Goal: Transaction & Acquisition: Register for event/course

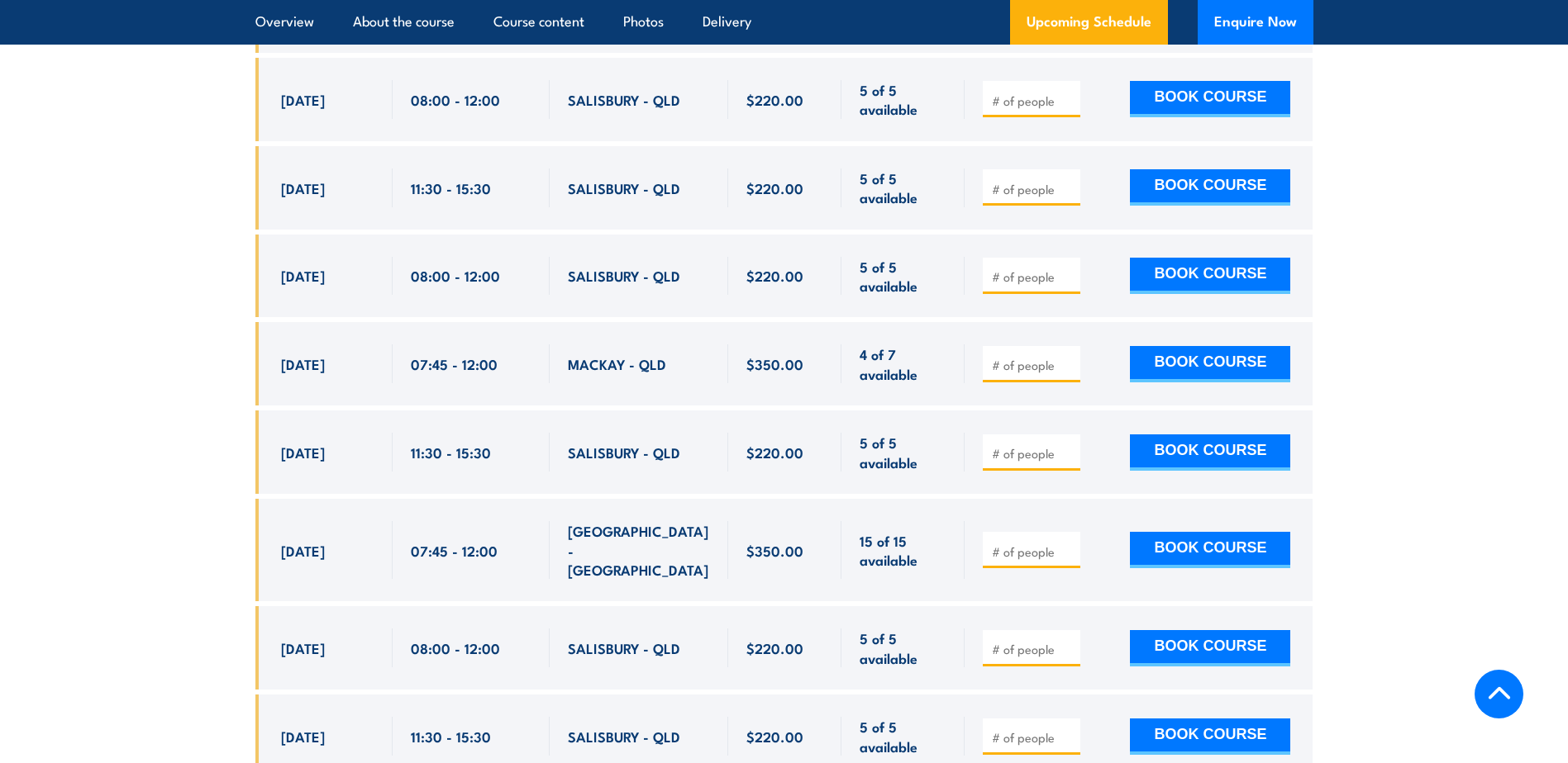
scroll to position [3387, 0]
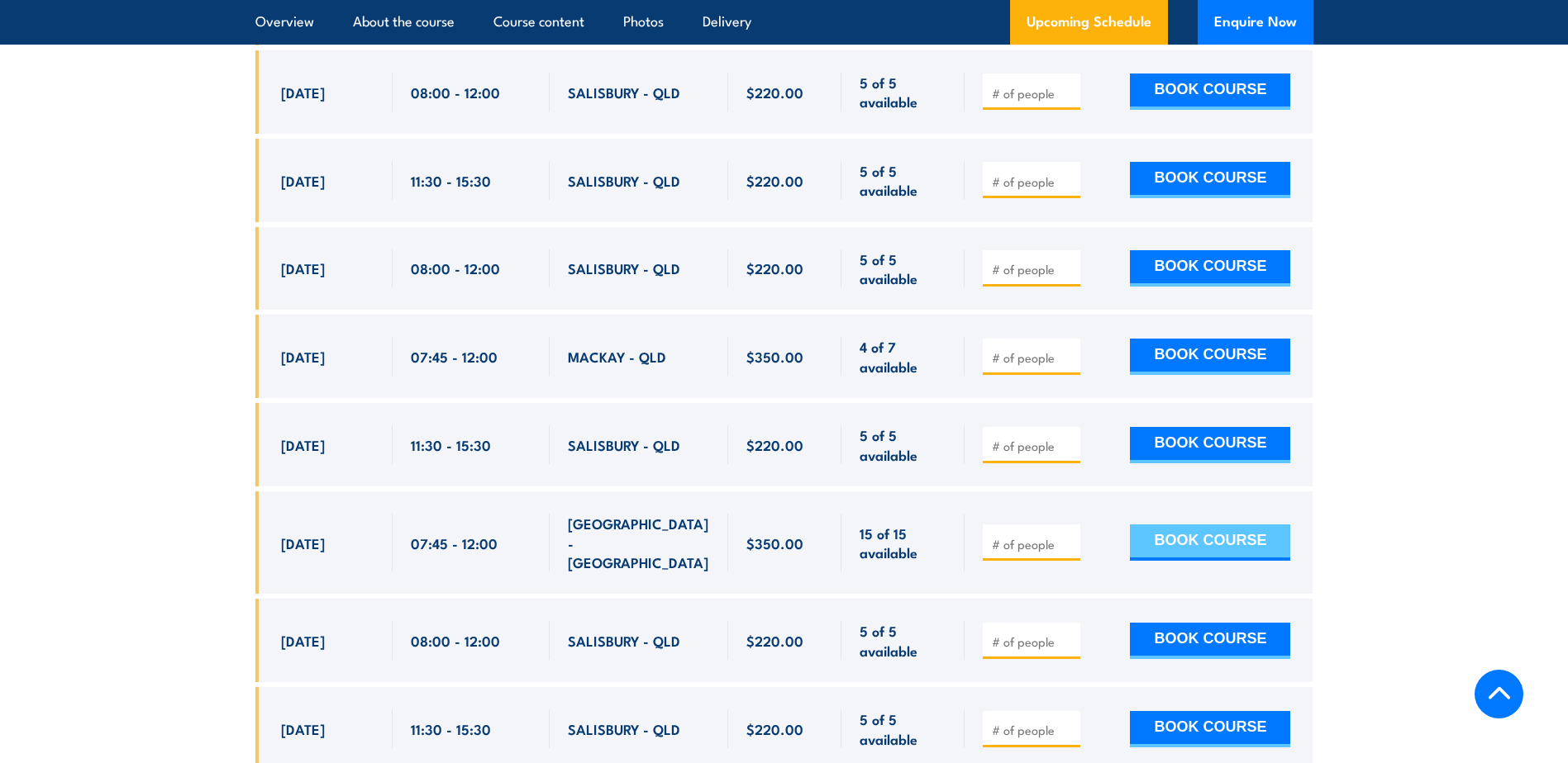
click at [1234, 524] on button "BOOK COURSE" at bounding box center [1210, 542] width 161 height 36
type input "1"
click at [1064, 536] on input "1" at bounding box center [1033, 544] width 82 height 16
click at [1263, 524] on button "BOOK COURSE" at bounding box center [1210, 542] width 161 height 36
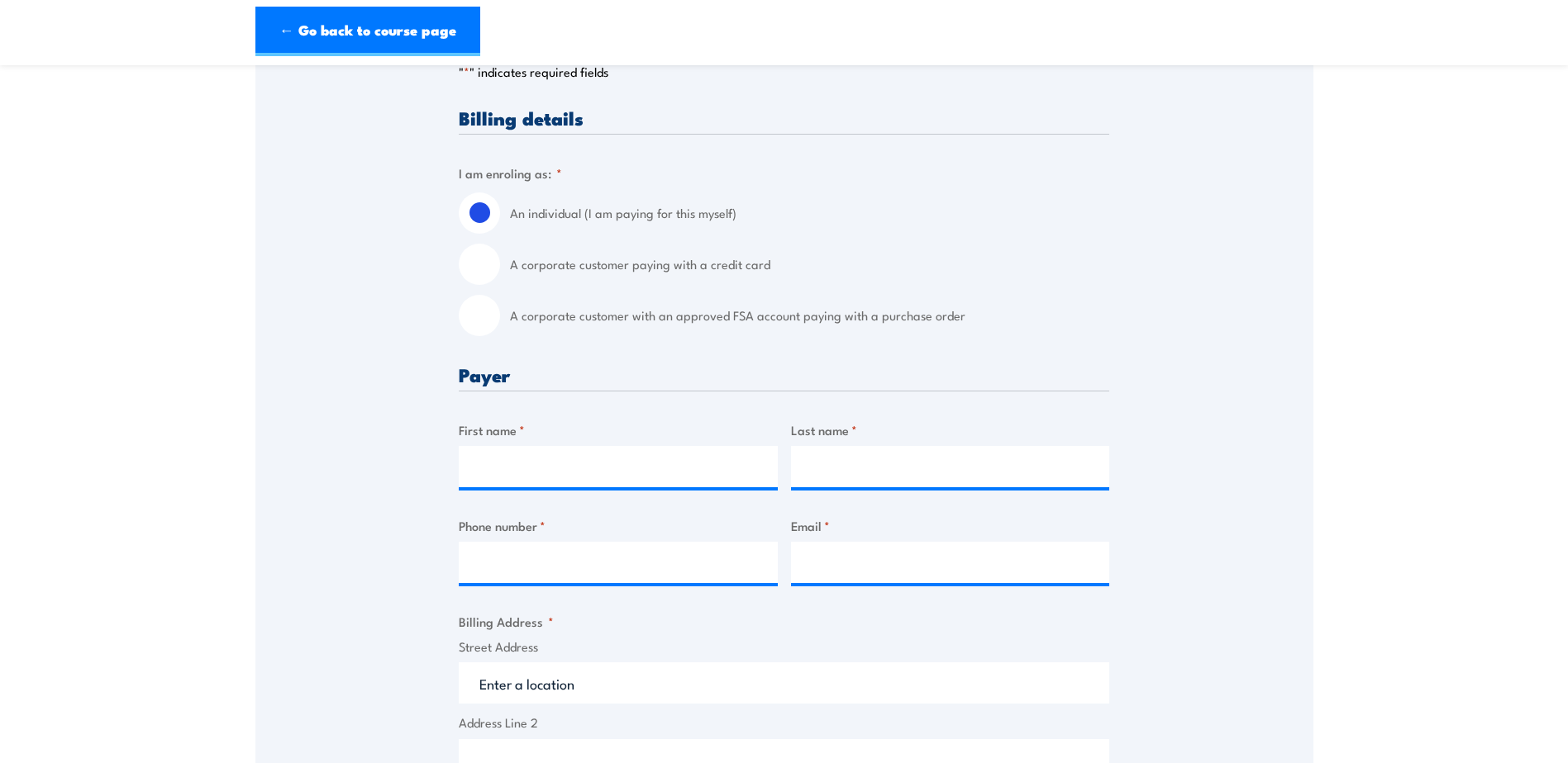
scroll to position [330, 0]
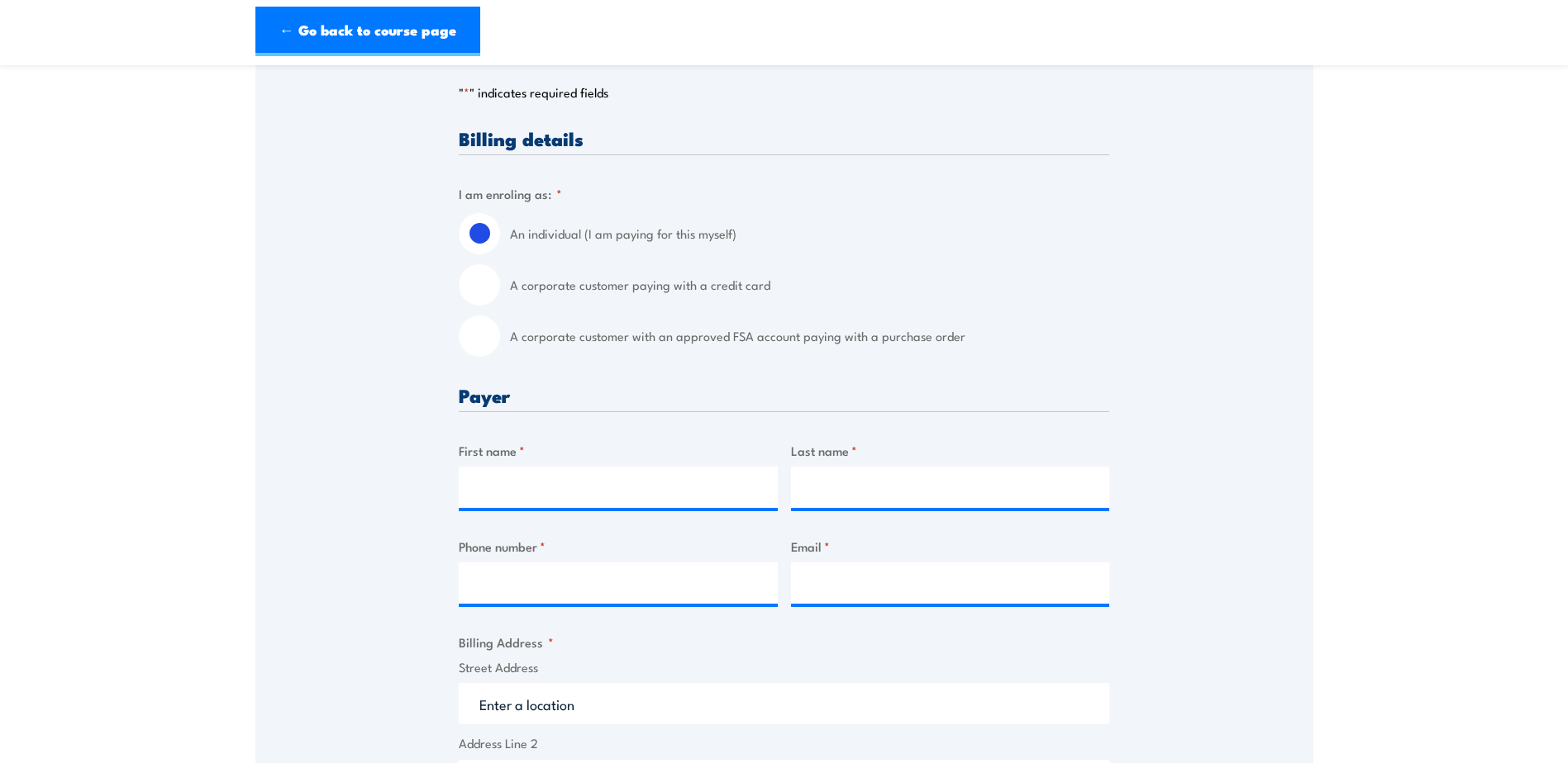
click at [478, 281] on input "A corporate customer paying with a credit card" at bounding box center [479, 285] width 41 height 41
radio input "true"
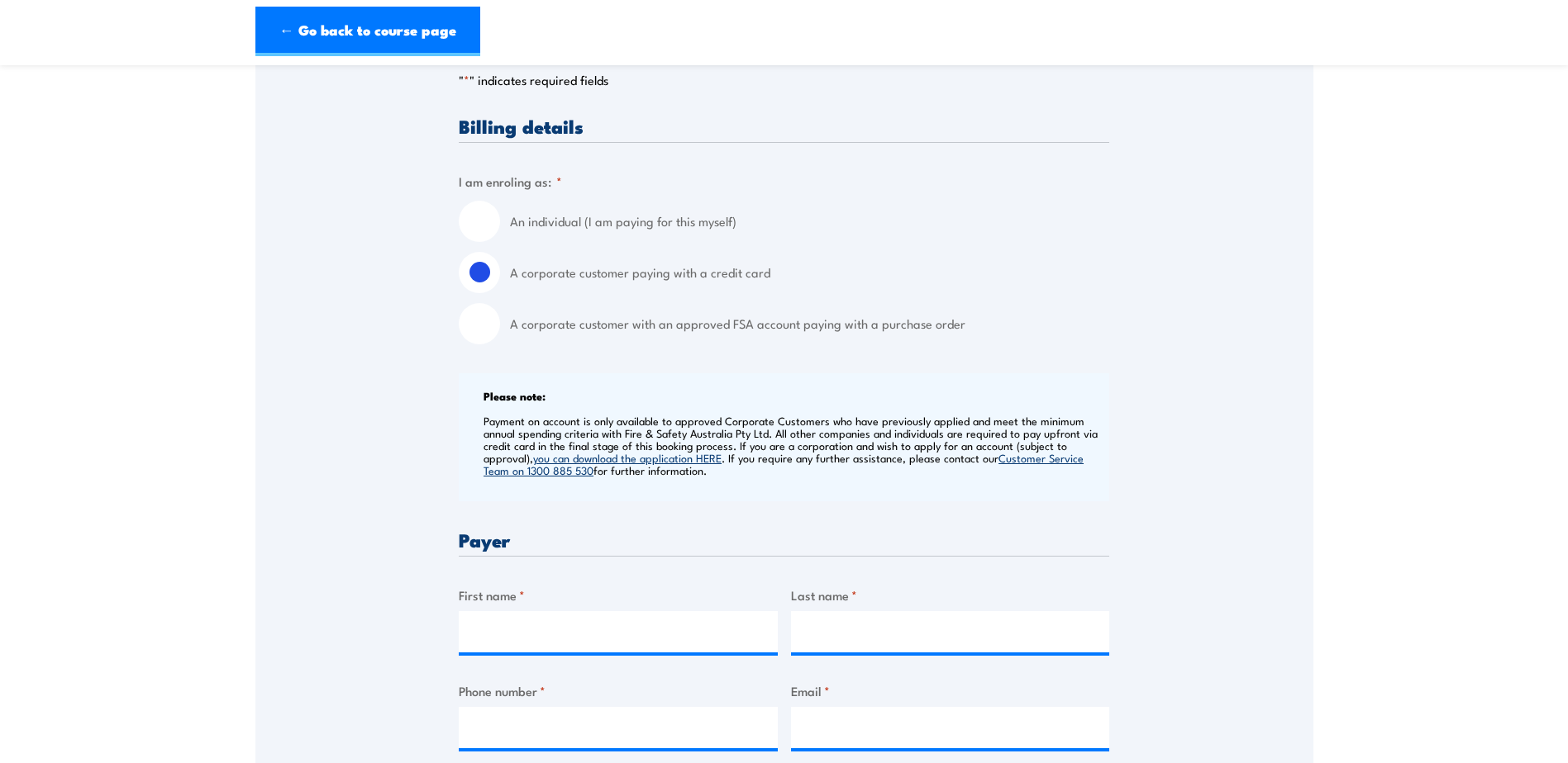
scroll to position [248, 0]
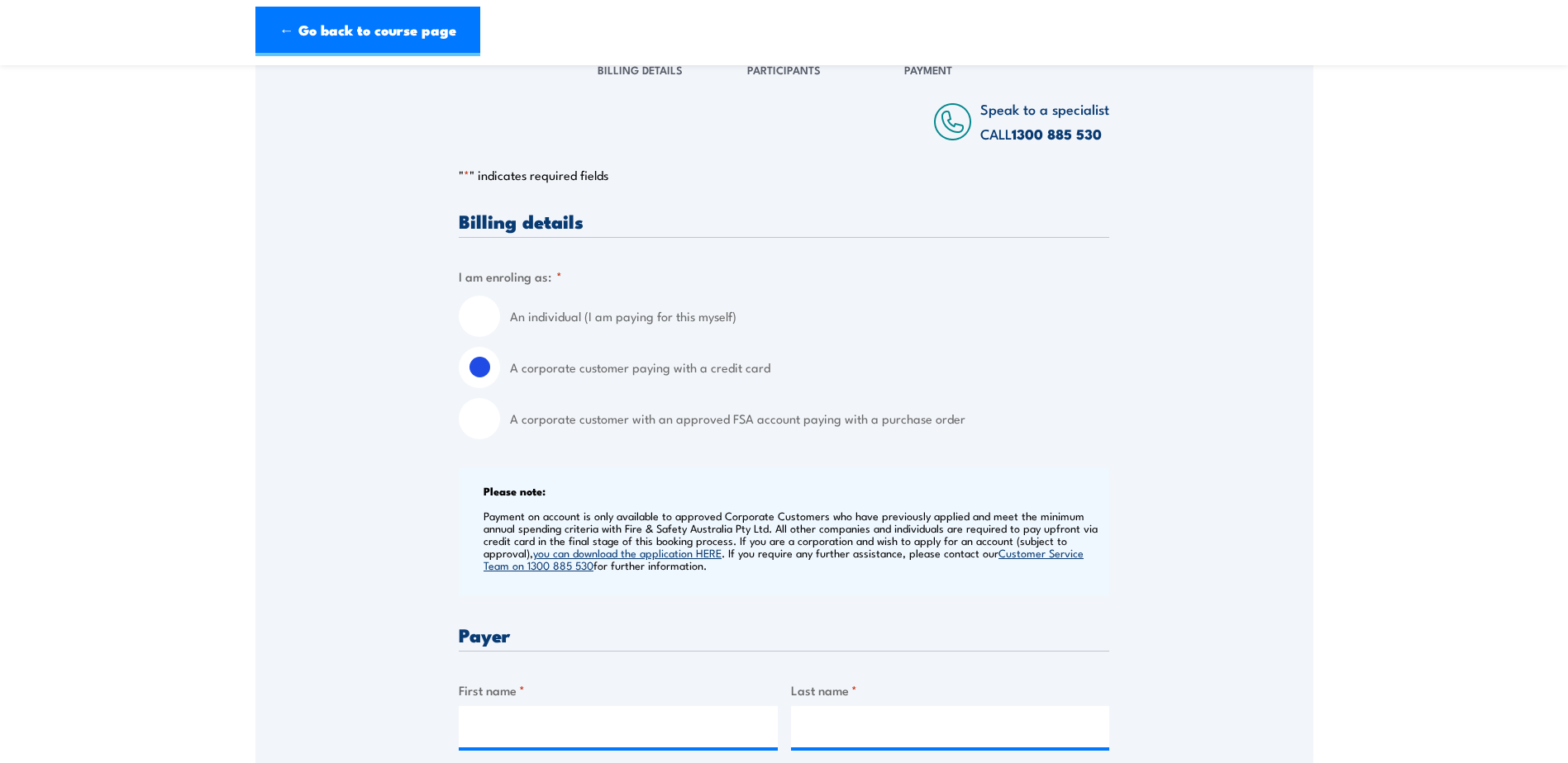
click at [482, 318] on input "An individual (I am paying for this myself)" at bounding box center [479, 317] width 41 height 41
radio input "true"
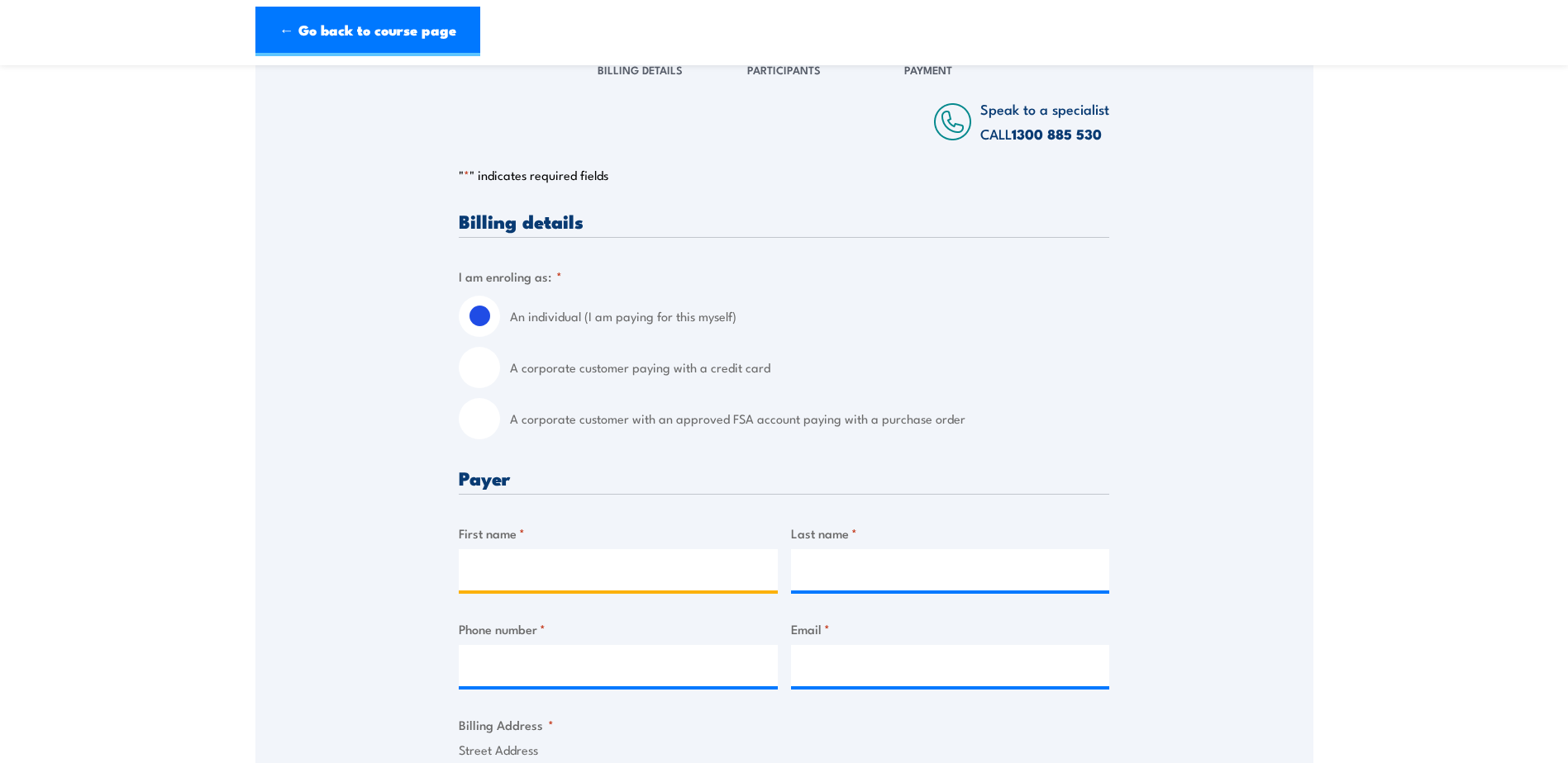
click at [502, 572] on input "First name *" at bounding box center [617, 570] width 319 height 41
click at [1148, 551] on div "Speak to a specialist CALL 1300 885 530 CALL 1300 885 530 " * " indicates requi…" at bounding box center [784, 760] width 1058 height 1443
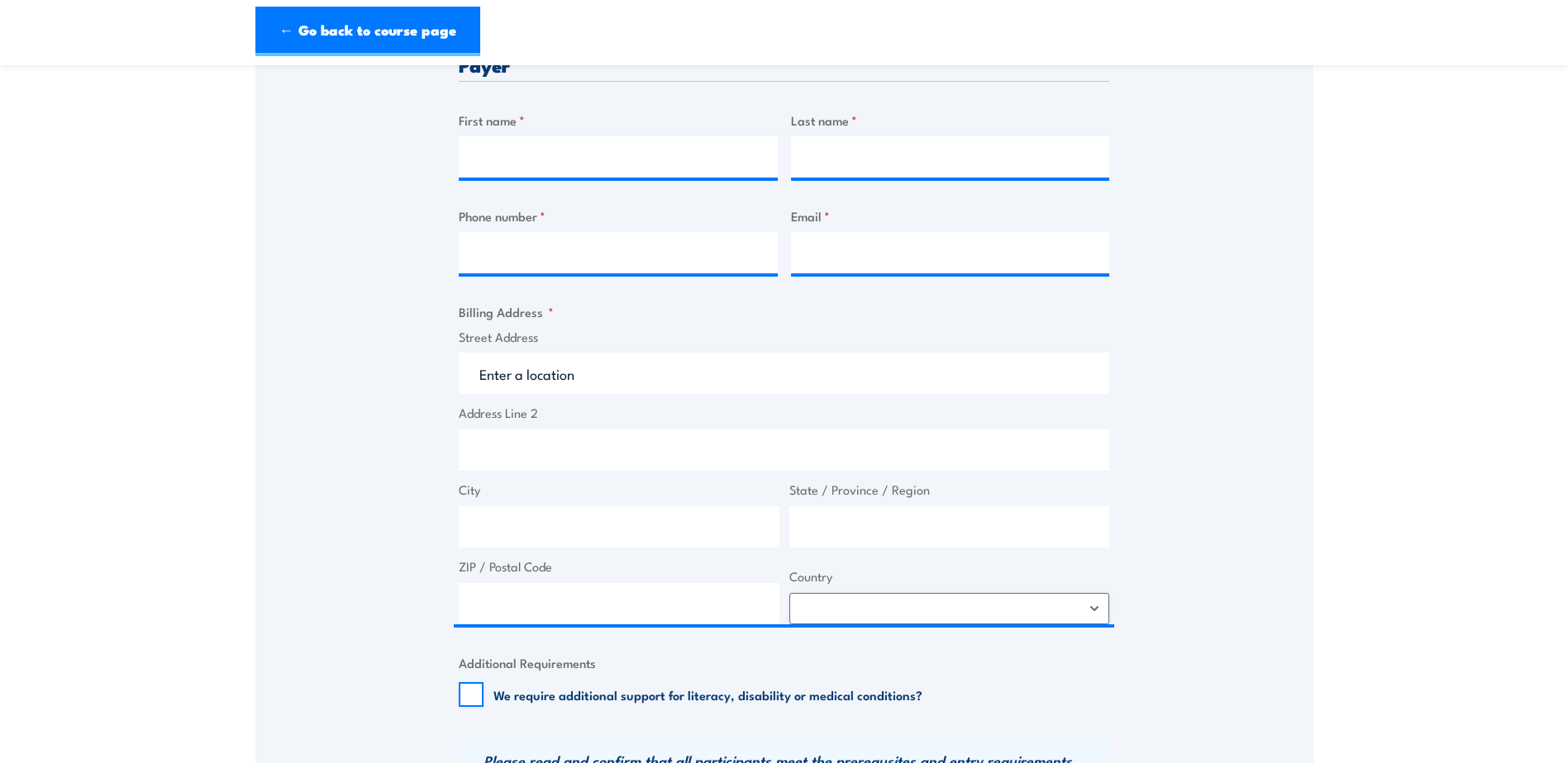
scroll to position [0, 0]
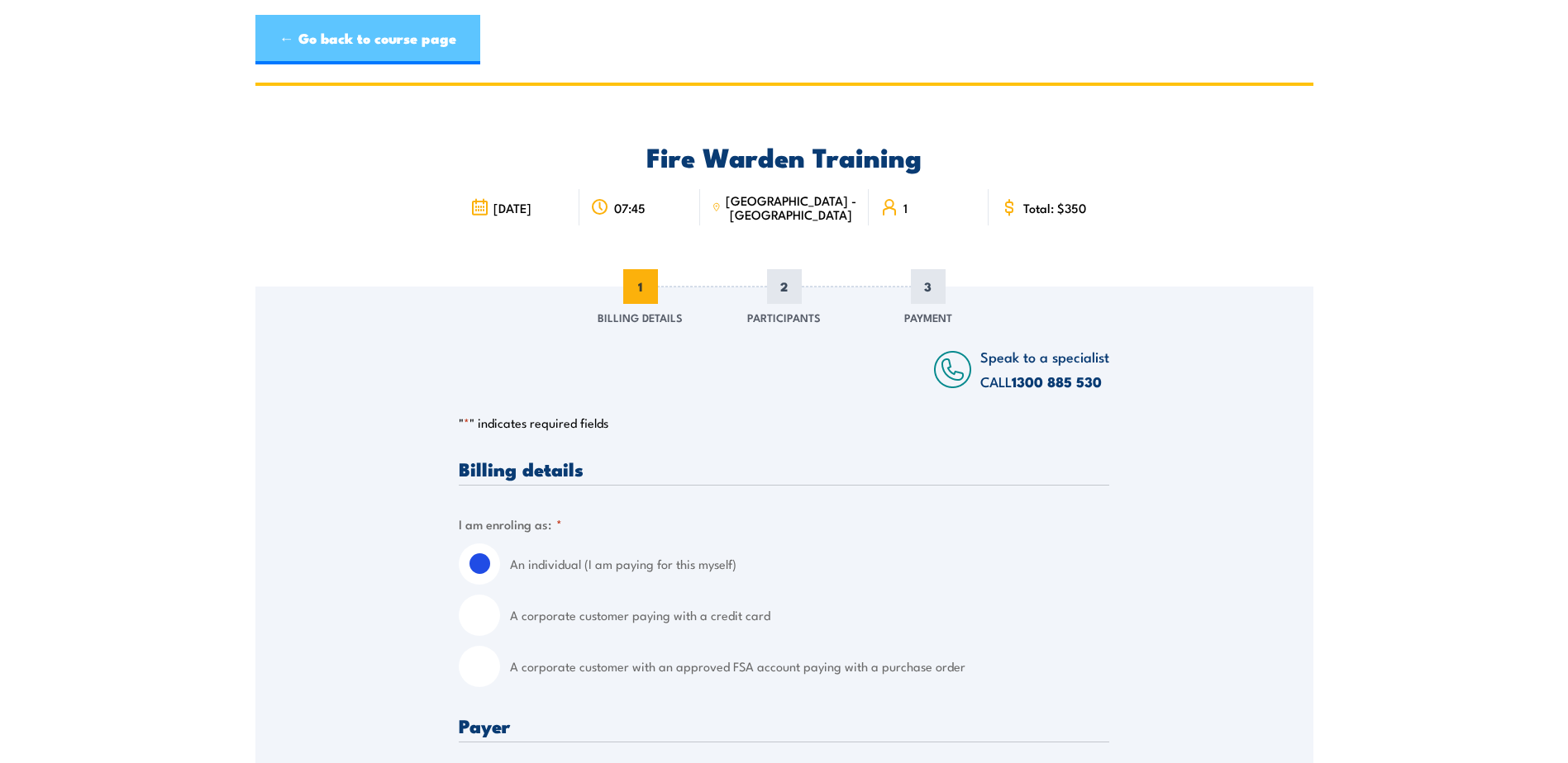
click at [369, 35] on link "← Go back to course page" at bounding box center [368, 39] width 225 height 50
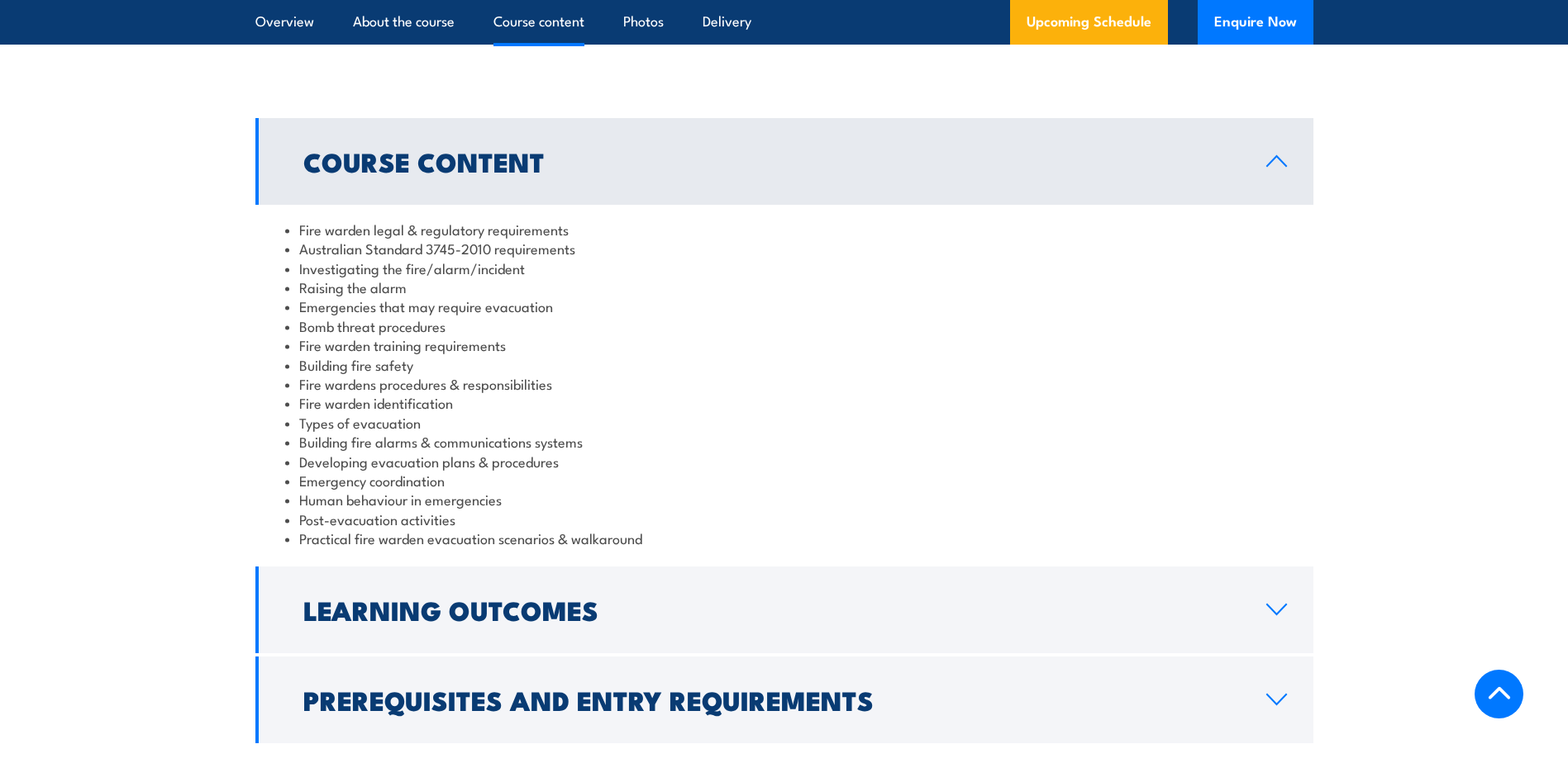
scroll to position [1652, 0]
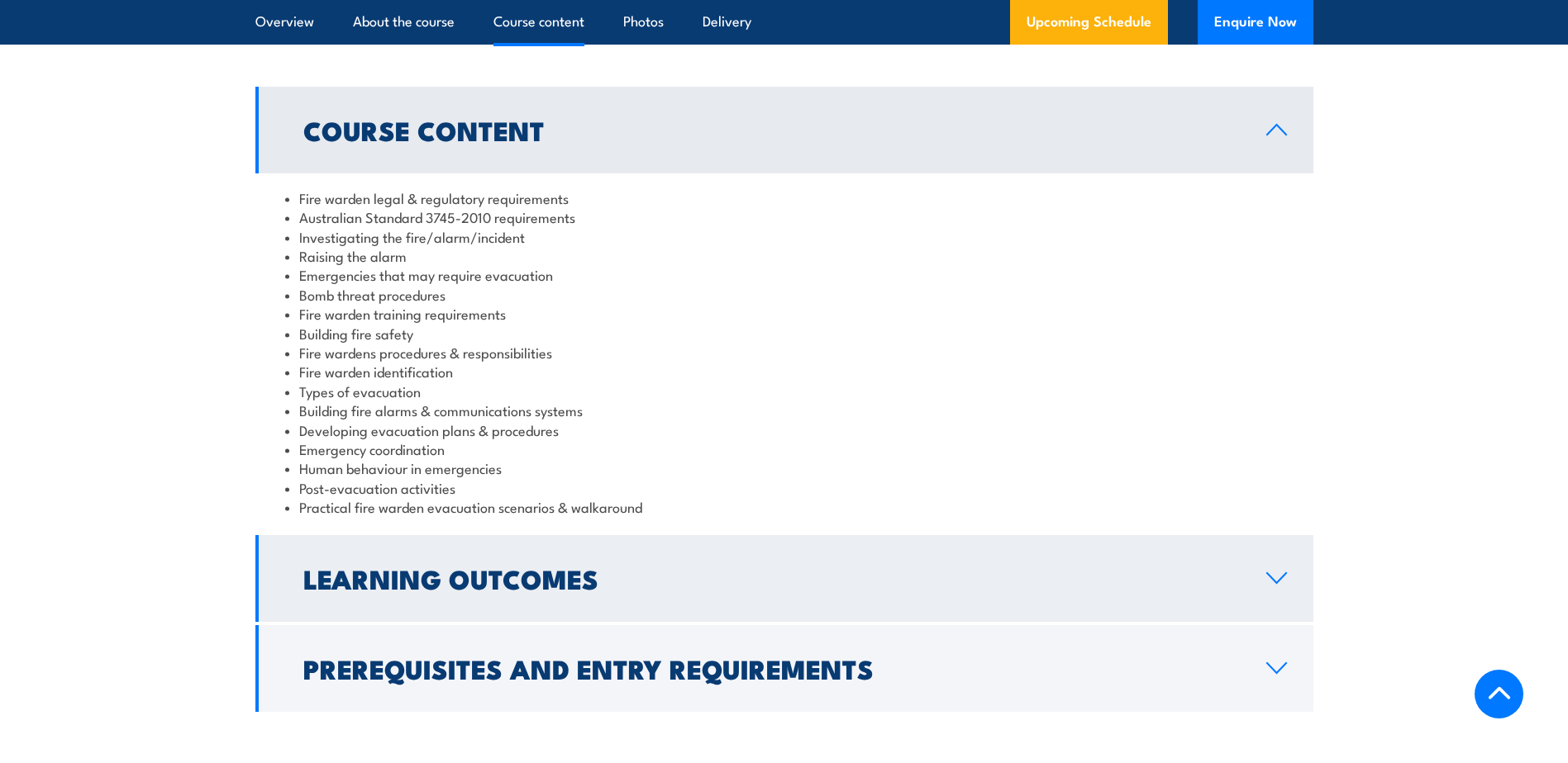
click at [1273, 578] on icon at bounding box center [1276, 578] width 22 height 13
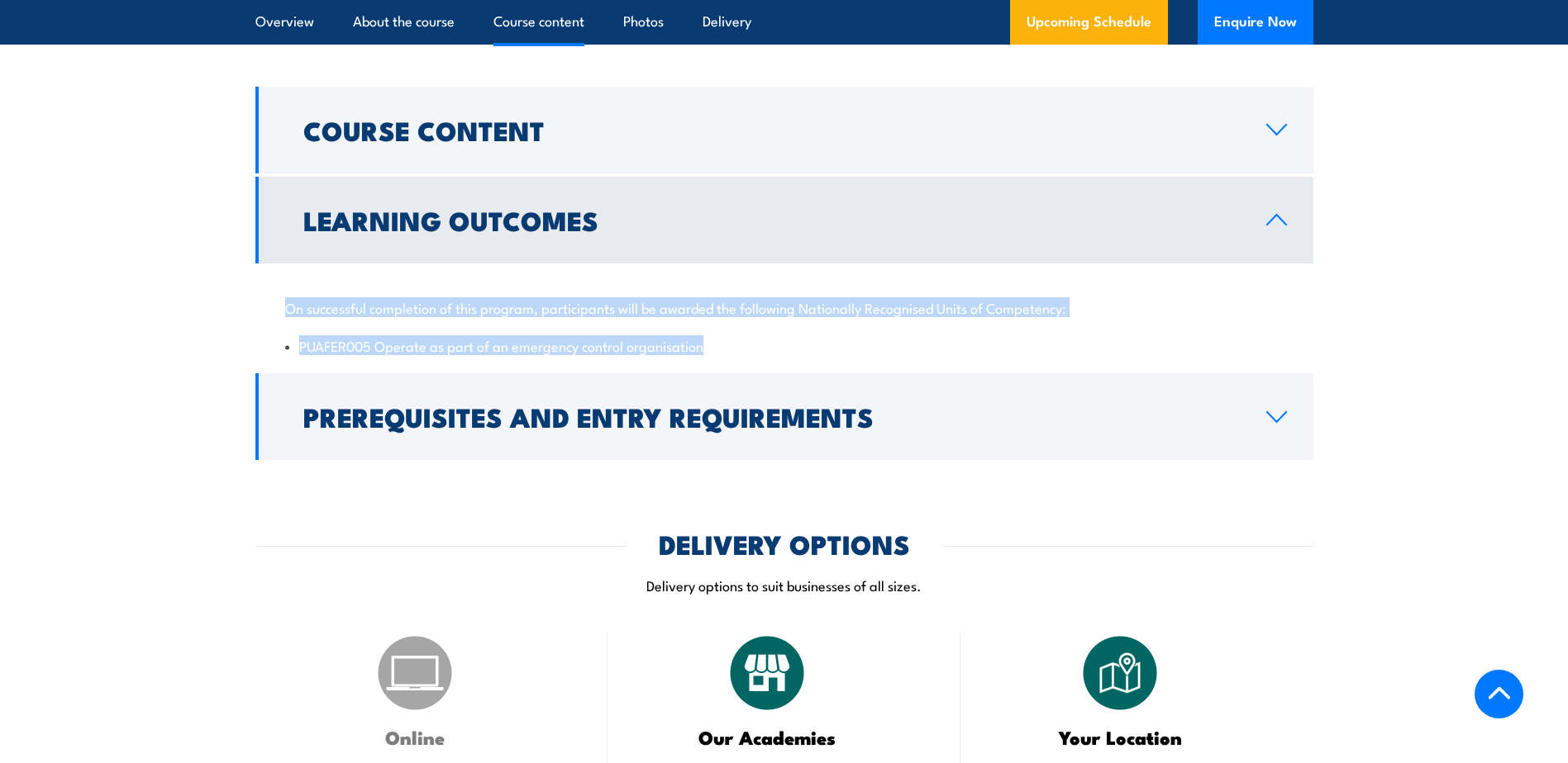
drag, startPoint x: 288, startPoint y: 310, endPoint x: 728, endPoint y: 342, distance: 441.2
click at [728, 342] on div "On successful completion of this program, participants will be awarded the foll…" at bounding box center [784, 317] width 1058 height 106
drag, startPoint x: 728, startPoint y: 342, endPoint x: 605, endPoint y: 303, distance: 129.0
copy div "On successful completion of this program, participants will be awarded the foll…"
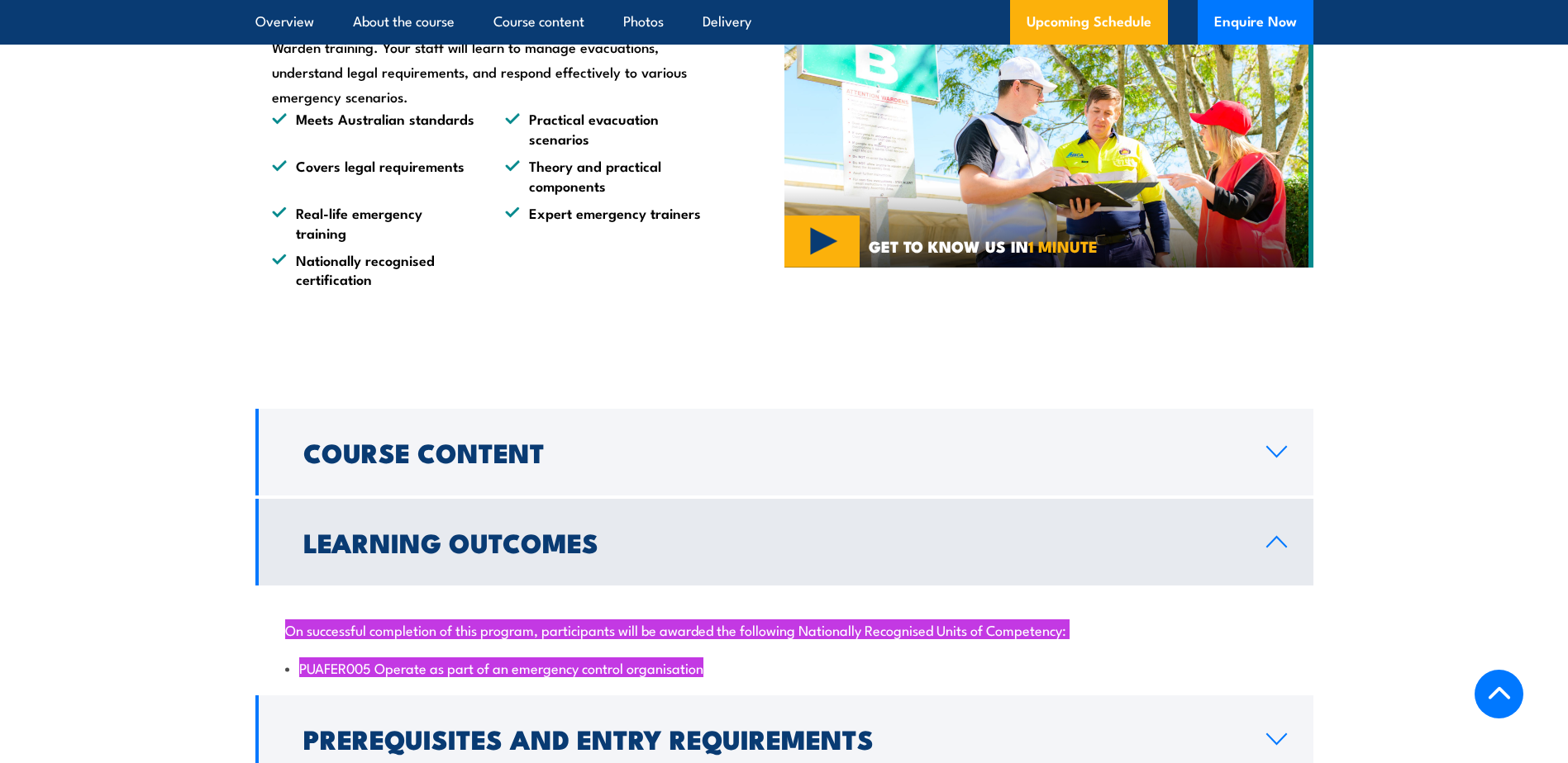
scroll to position [1322, 0]
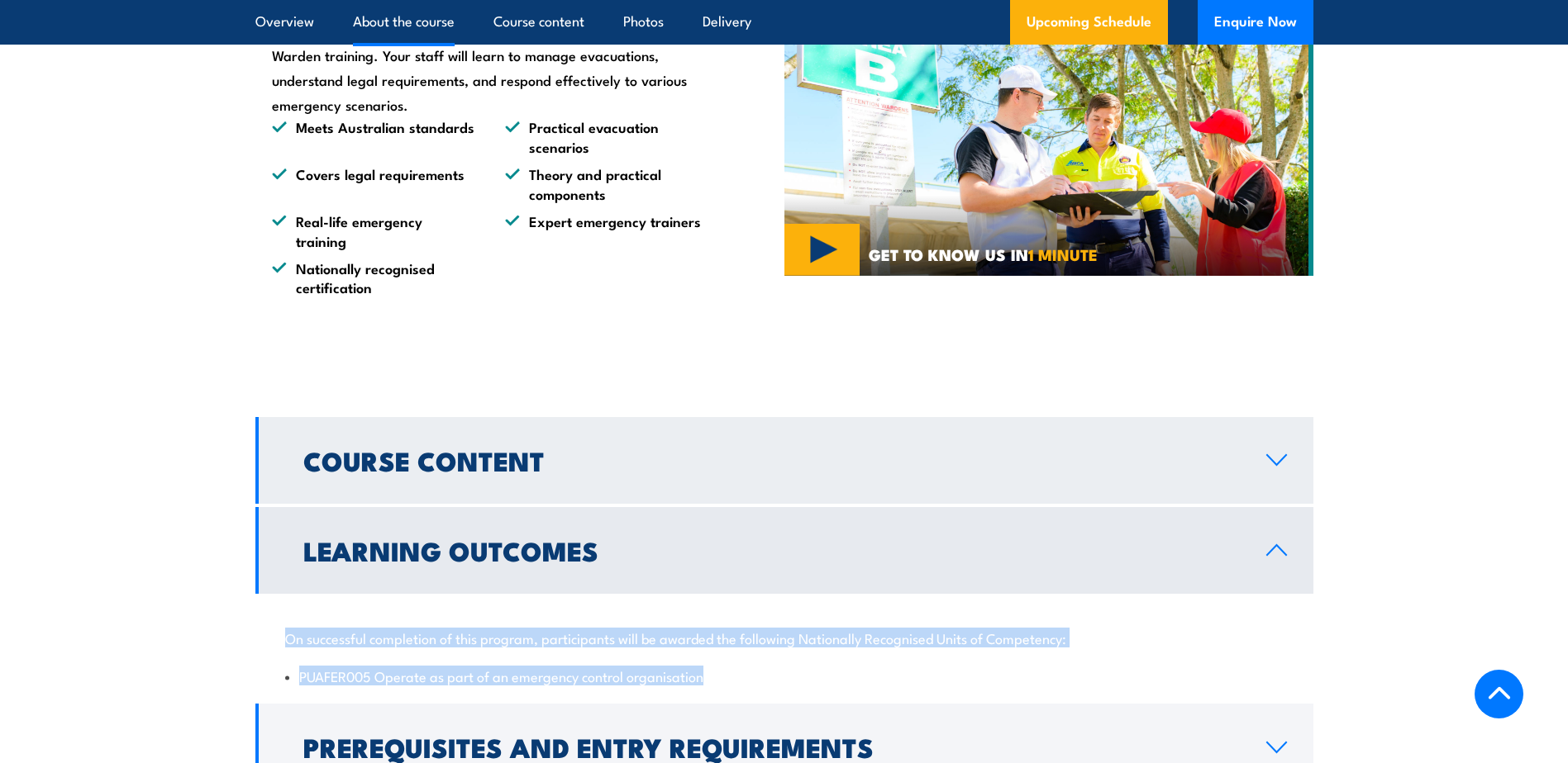
click at [1275, 459] on icon at bounding box center [1276, 459] width 22 height 13
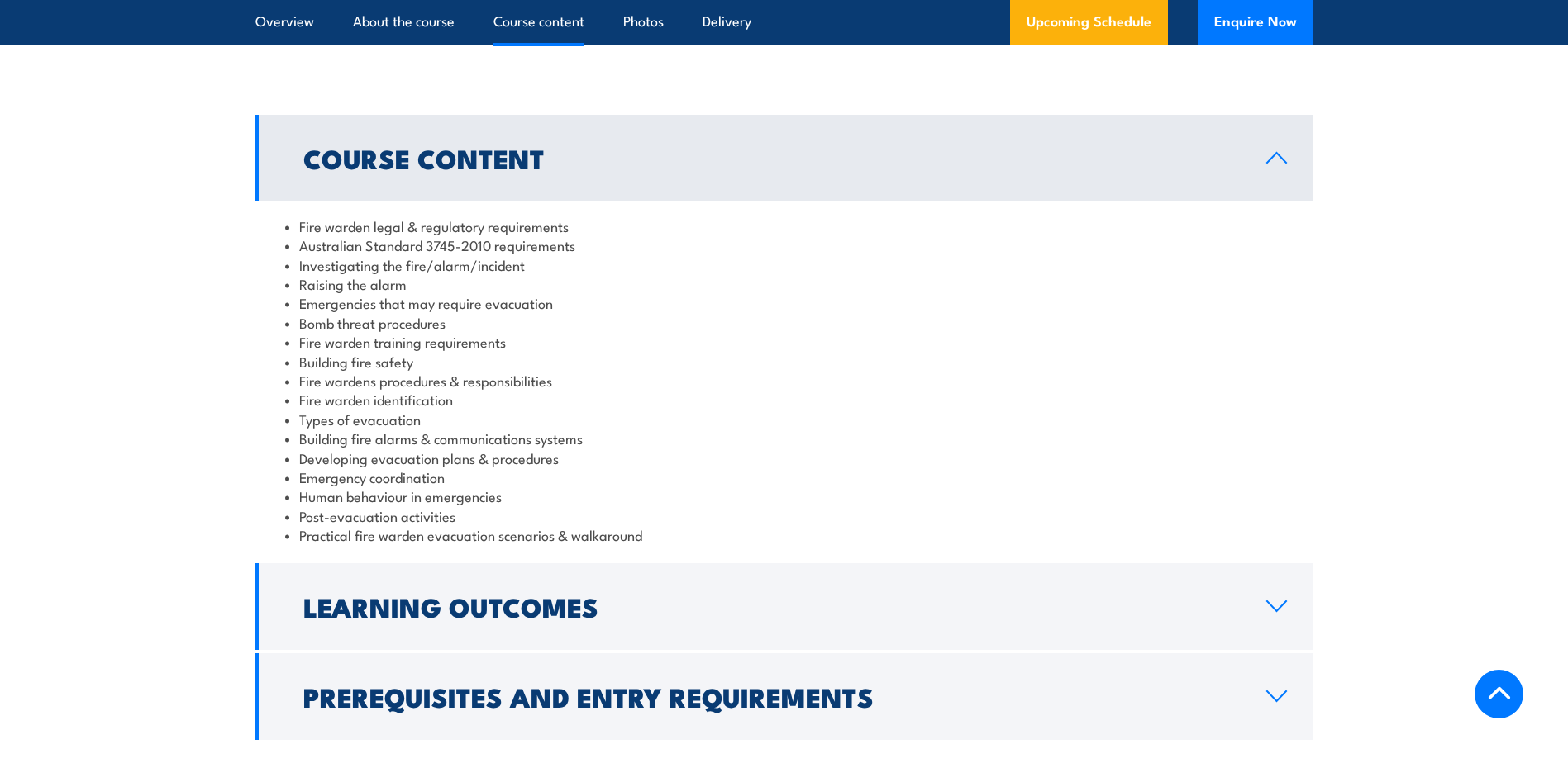
scroll to position [1652, 0]
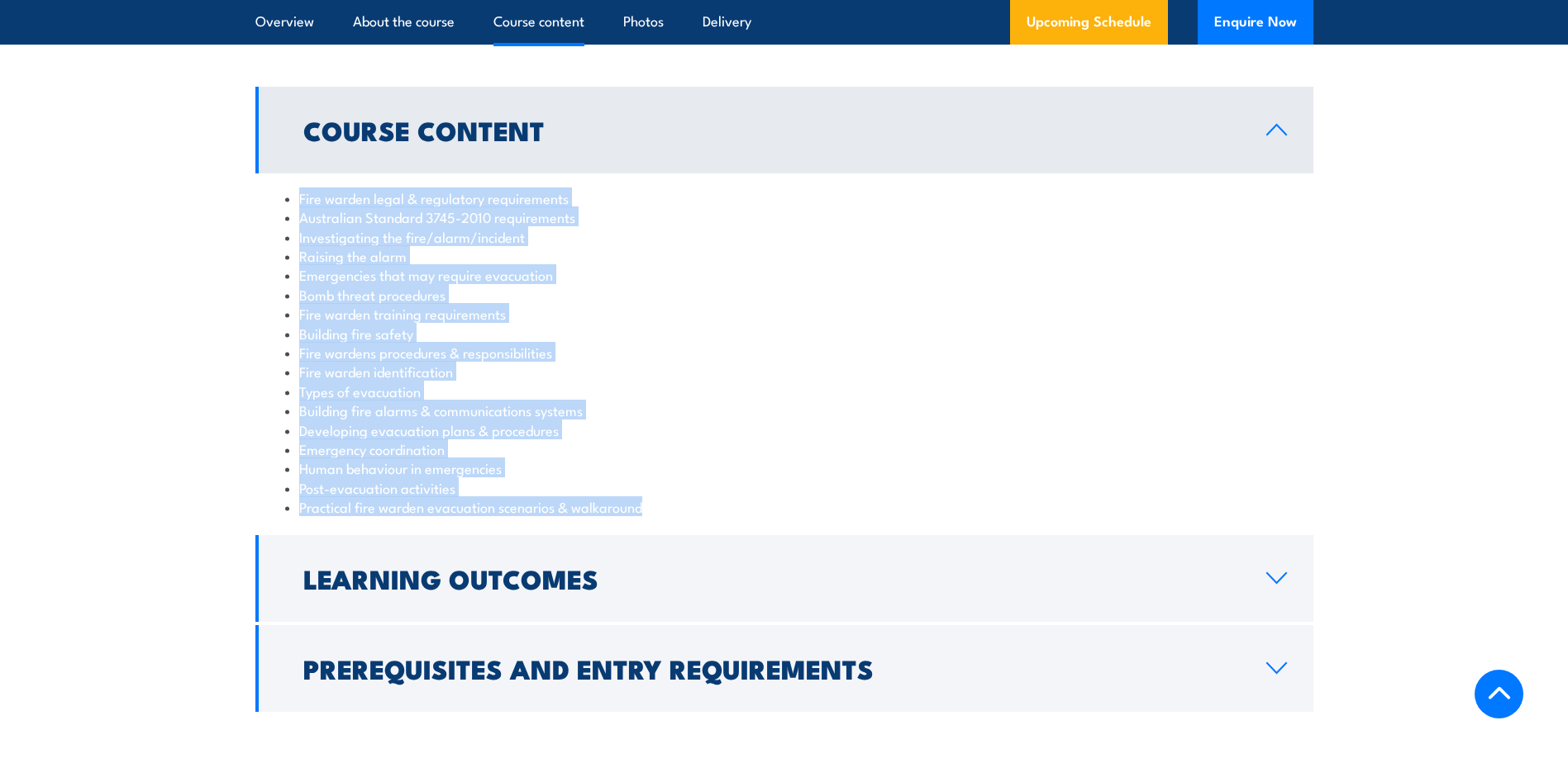
drag, startPoint x: 296, startPoint y: 197, endPoint x: 691, endPoint y: 506, distance: 501.5
click at [691, 506] on ul "Fire warden legal & regulatory requirements Australian Standard 3745-2010 requi…" at bounding box center [784, 352] width 999 height 329
copy ul "Fire warden legal & regulatory requirements Australian Standard 3745-2010 requi…"
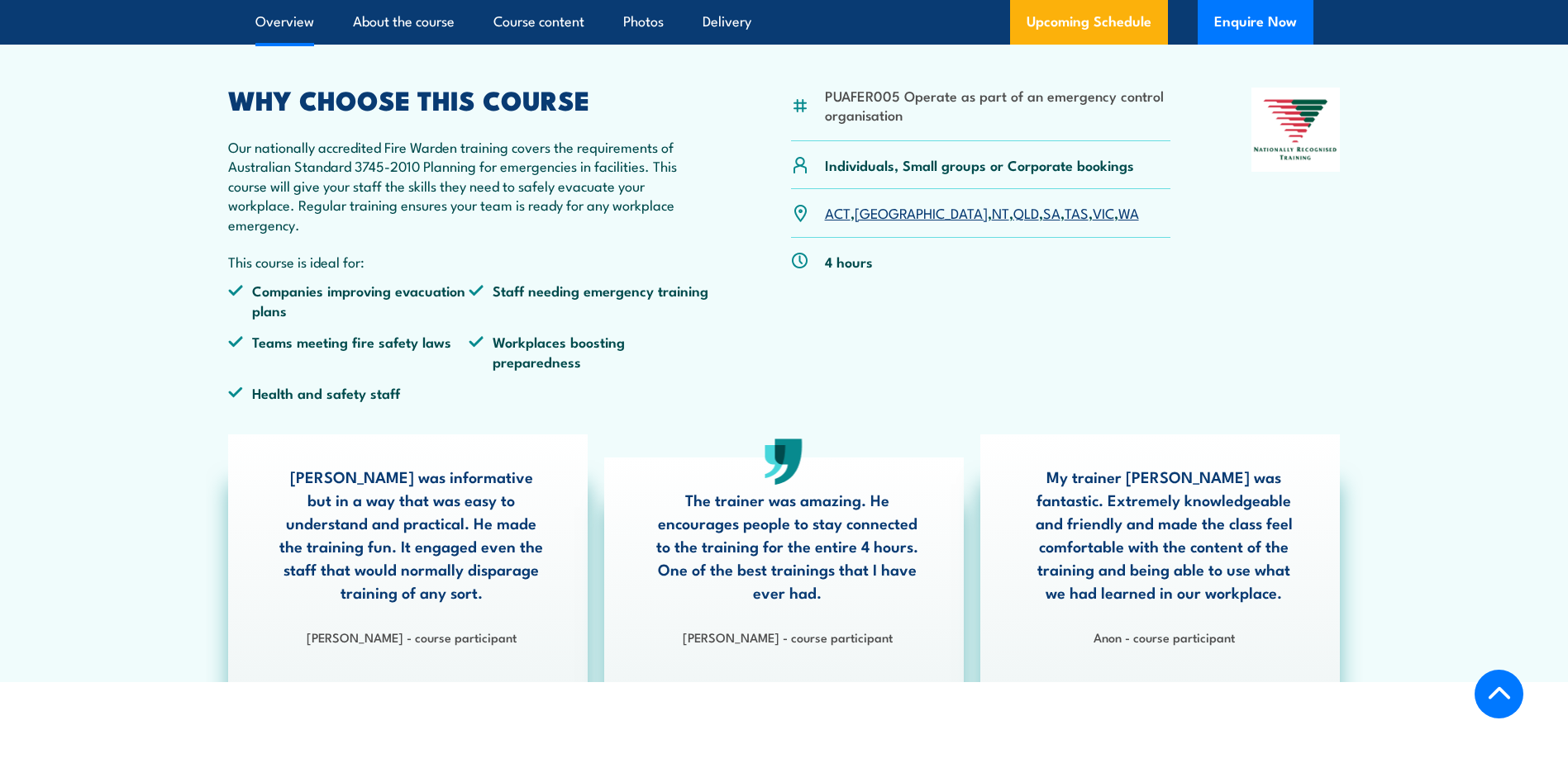
scroll to position [413, 0]
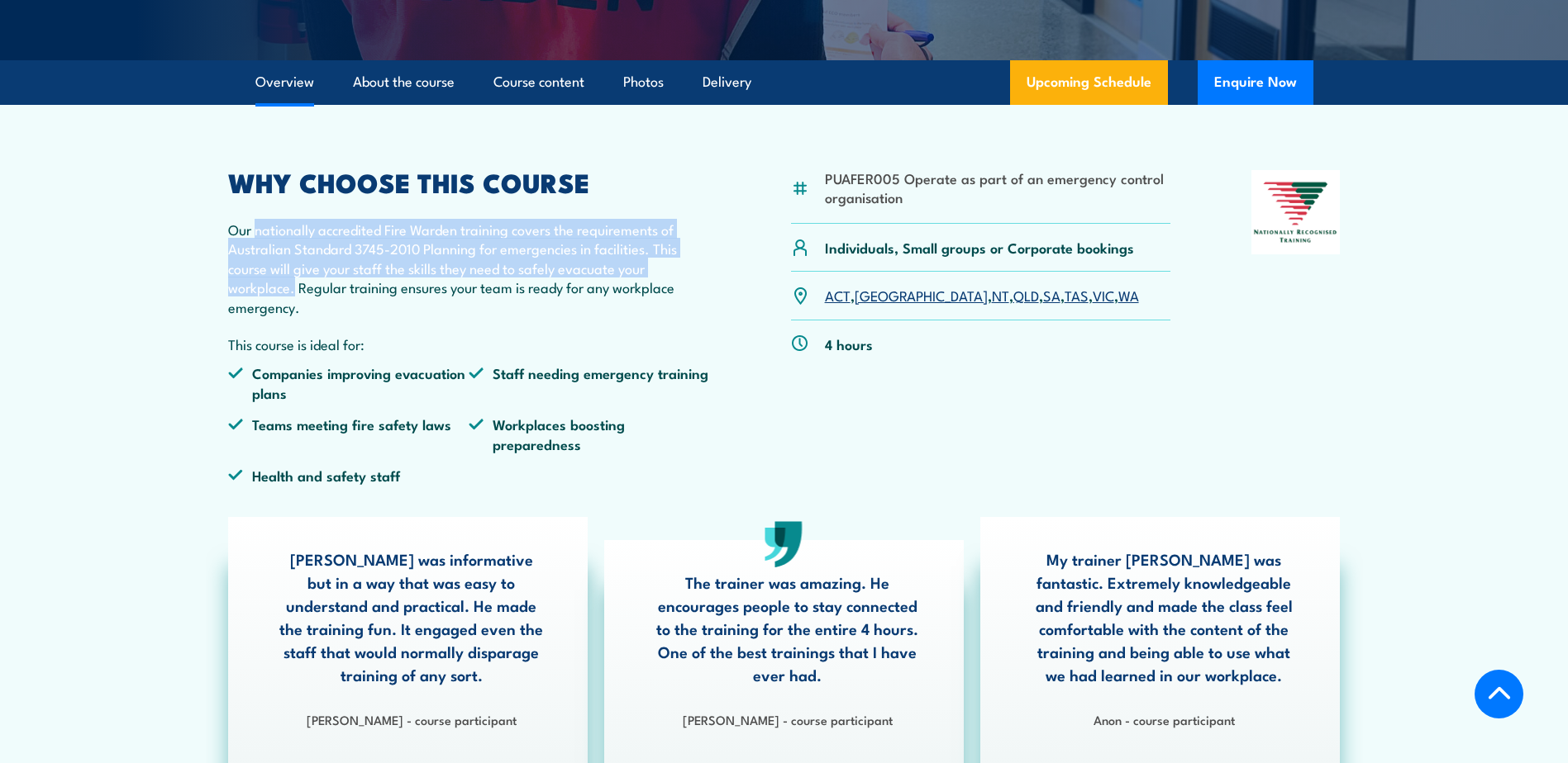
drag, startPoint x: 256, startPoint y: 232, endPoint x: 292, endPoint y: 292, distance: 70.0
click at [292, 292] on p "Our nationally accredited Fire Warden training covers the requirements of Austr…" at bounding box center [470, 268] width 483 height 97
drag, startPoint x: 292, startPoint y: 292, endPoint x: 290, endPoint y: 229, distance: 63.0
copy p "nationally accredited Fire Warden training covers the requirements of Australia…"
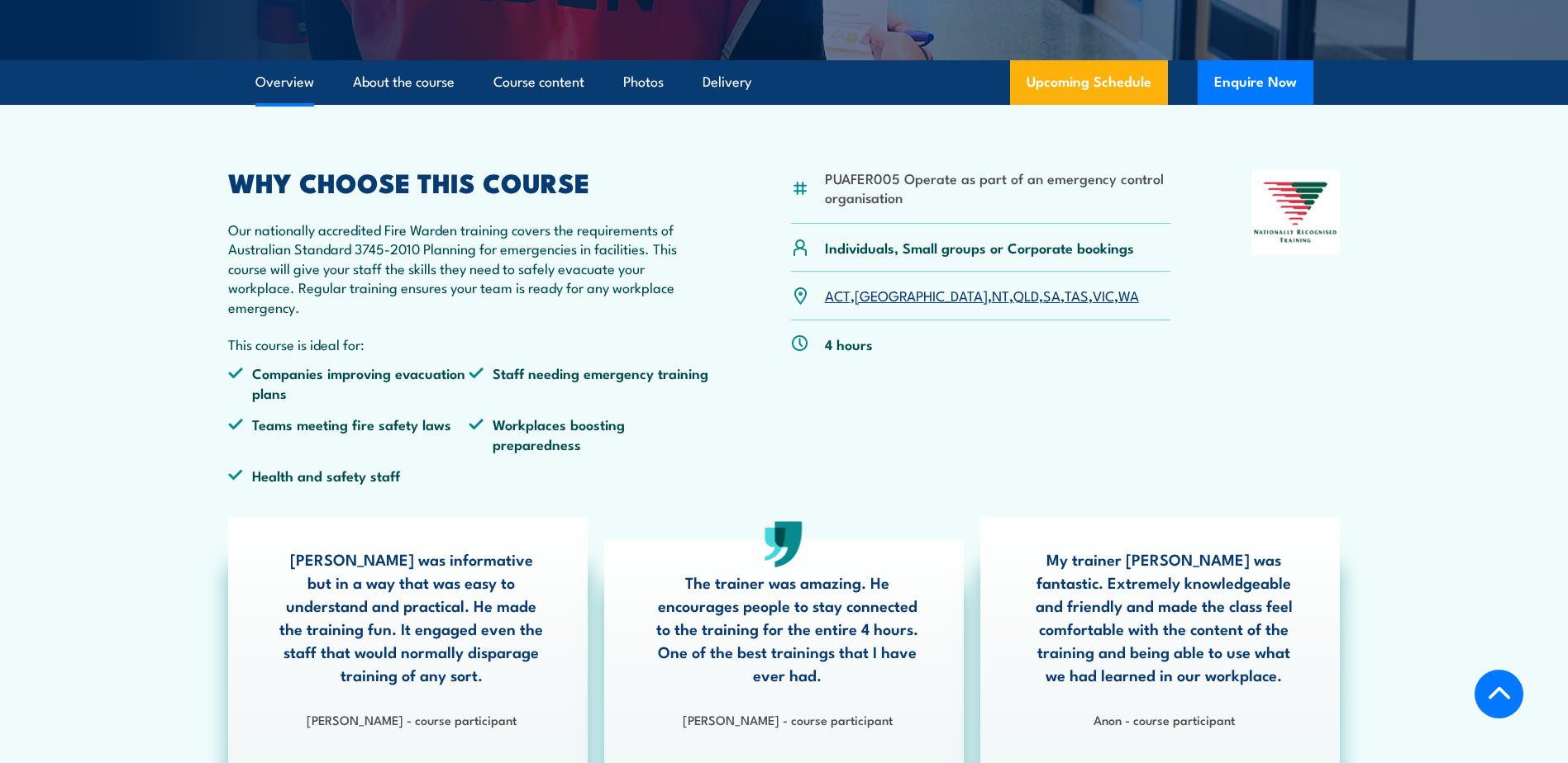
click at [665, 482] on ul "Companies improving evacuation plans Staff needing emergency training Teams mee…" at bounding box center [470, 430] width 483 height 134
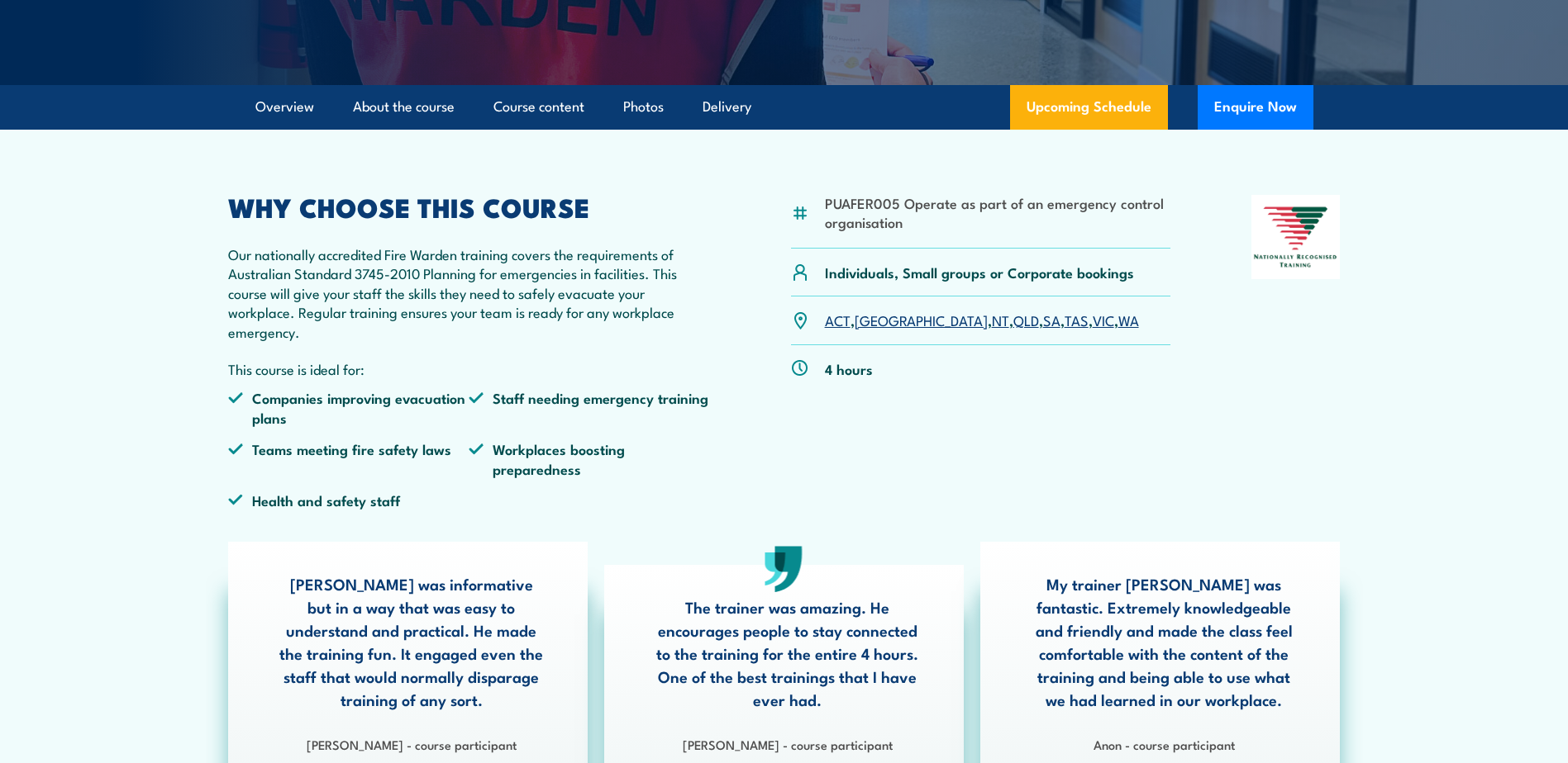
scroll to position [165, 0]
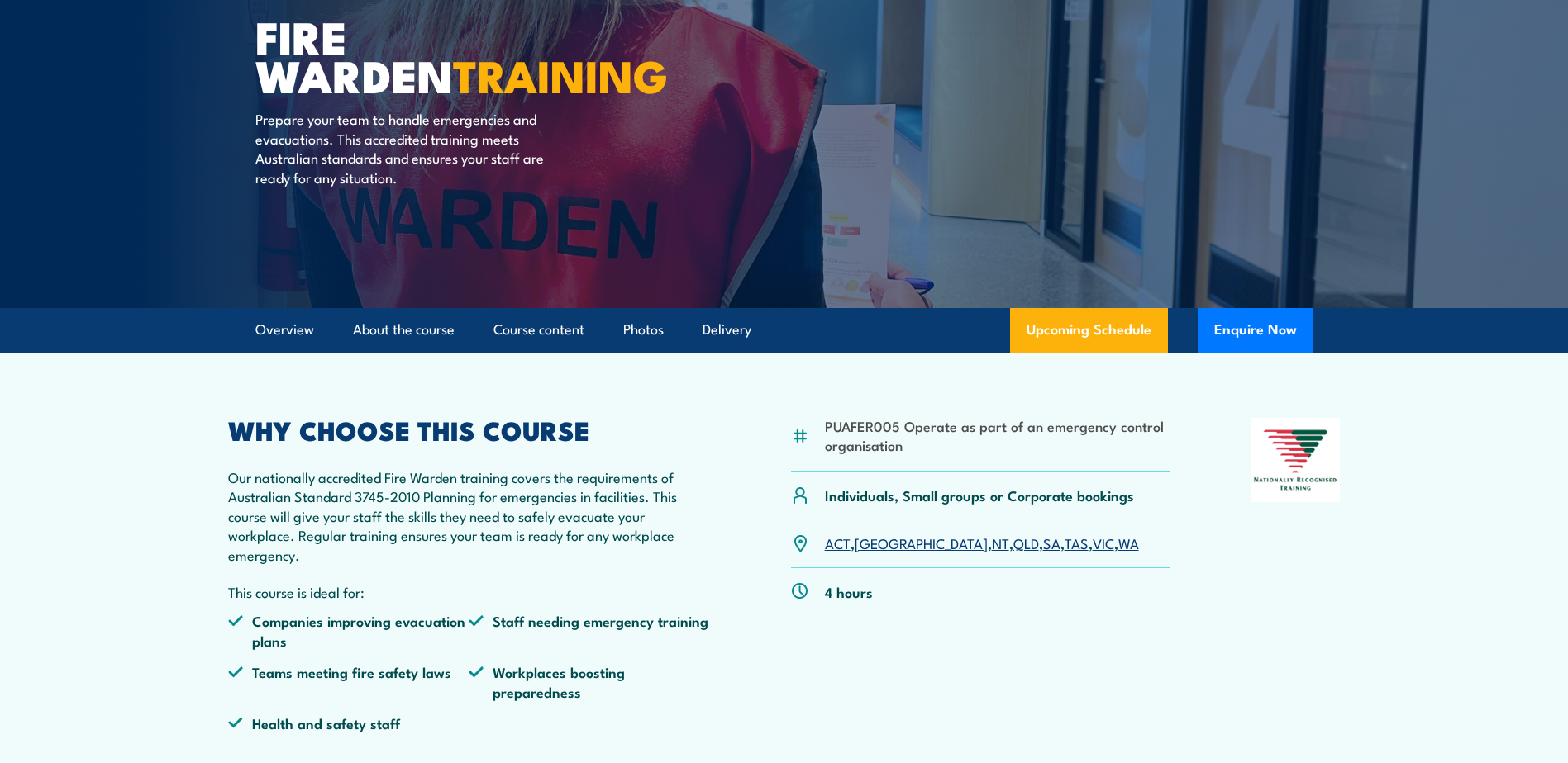
click at [1013, 545] on link "QLD" at bounding box center [1026, 542] width 26 height 20
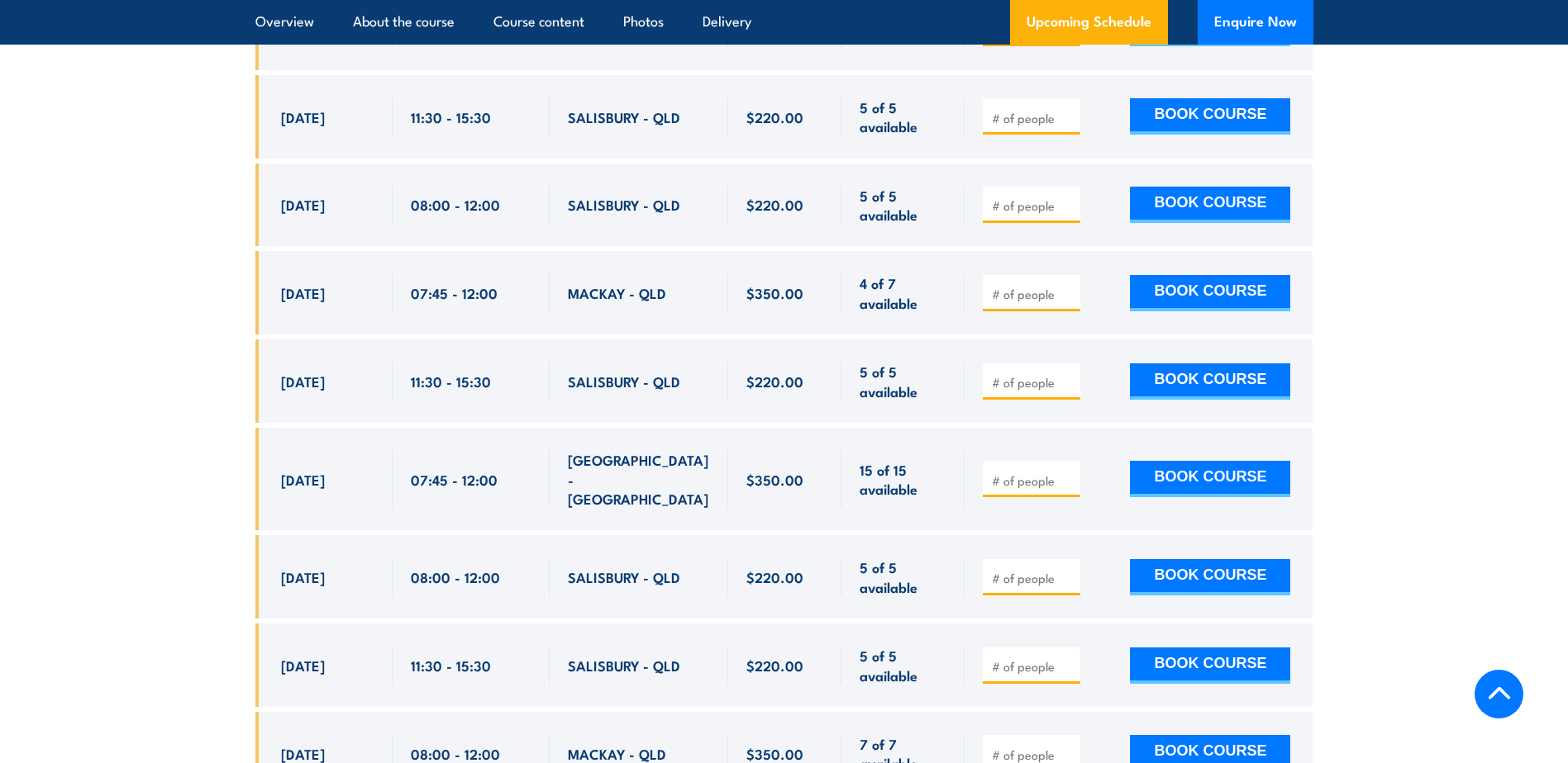
scroll to position [3485, 0]
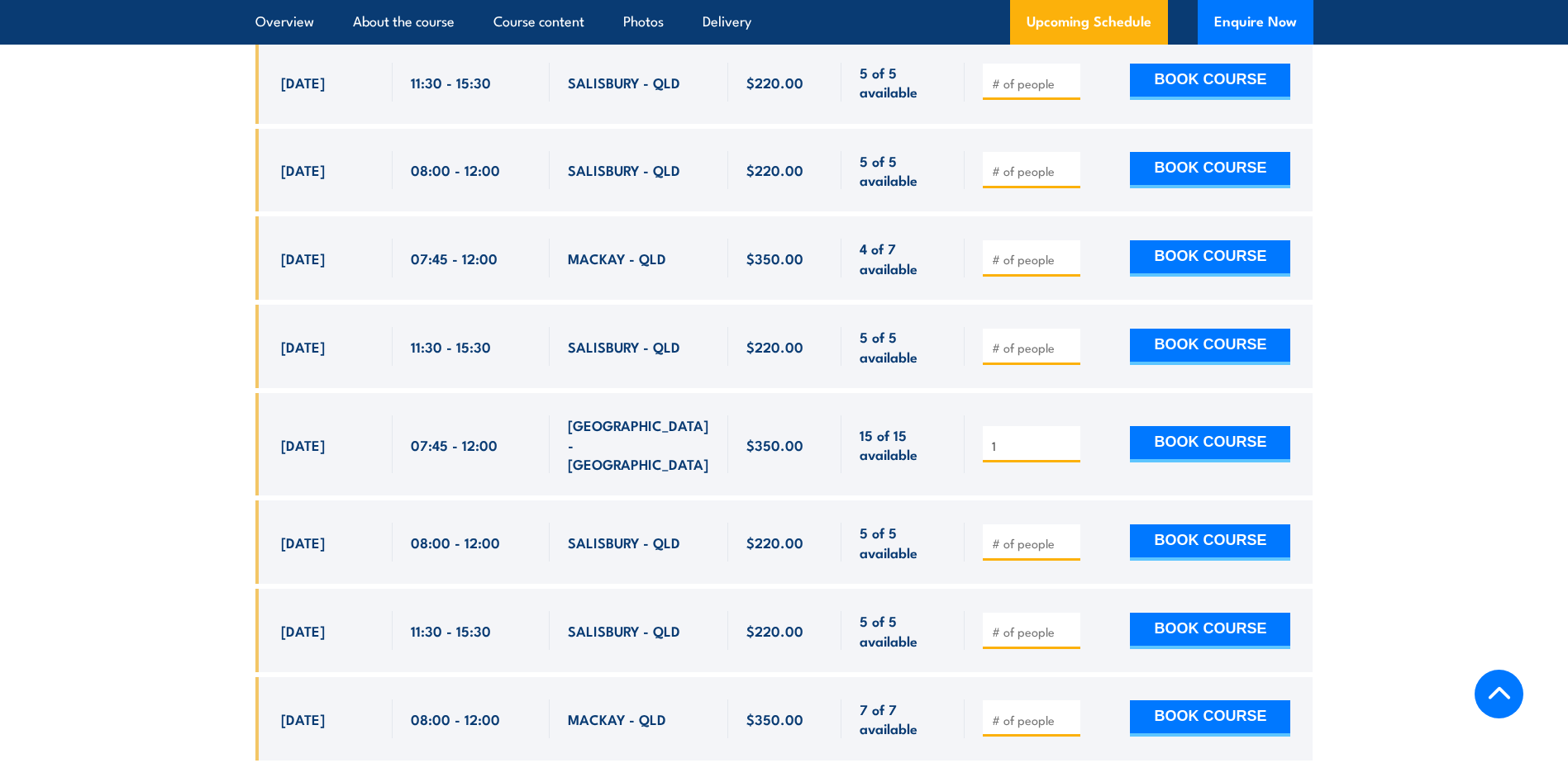
type input "1"
click at [1066, 438] on input "1" at bounding box center [1033, 445] width 82 height 16
click at [1178, 427] on button "BOOK COURSE" at bounding box center [1210, 445] width 161 height 36
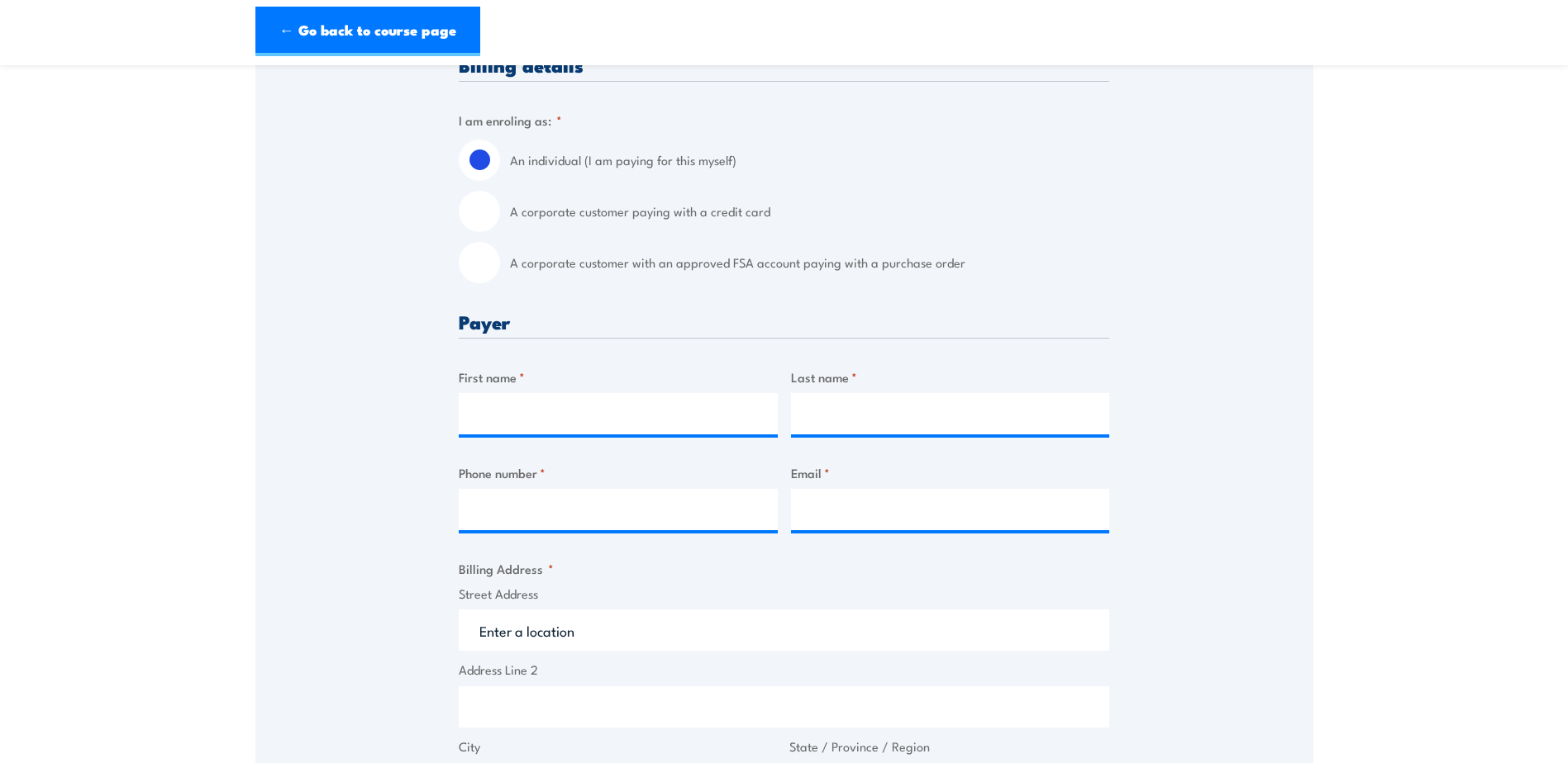
scroll to position [413, 0]
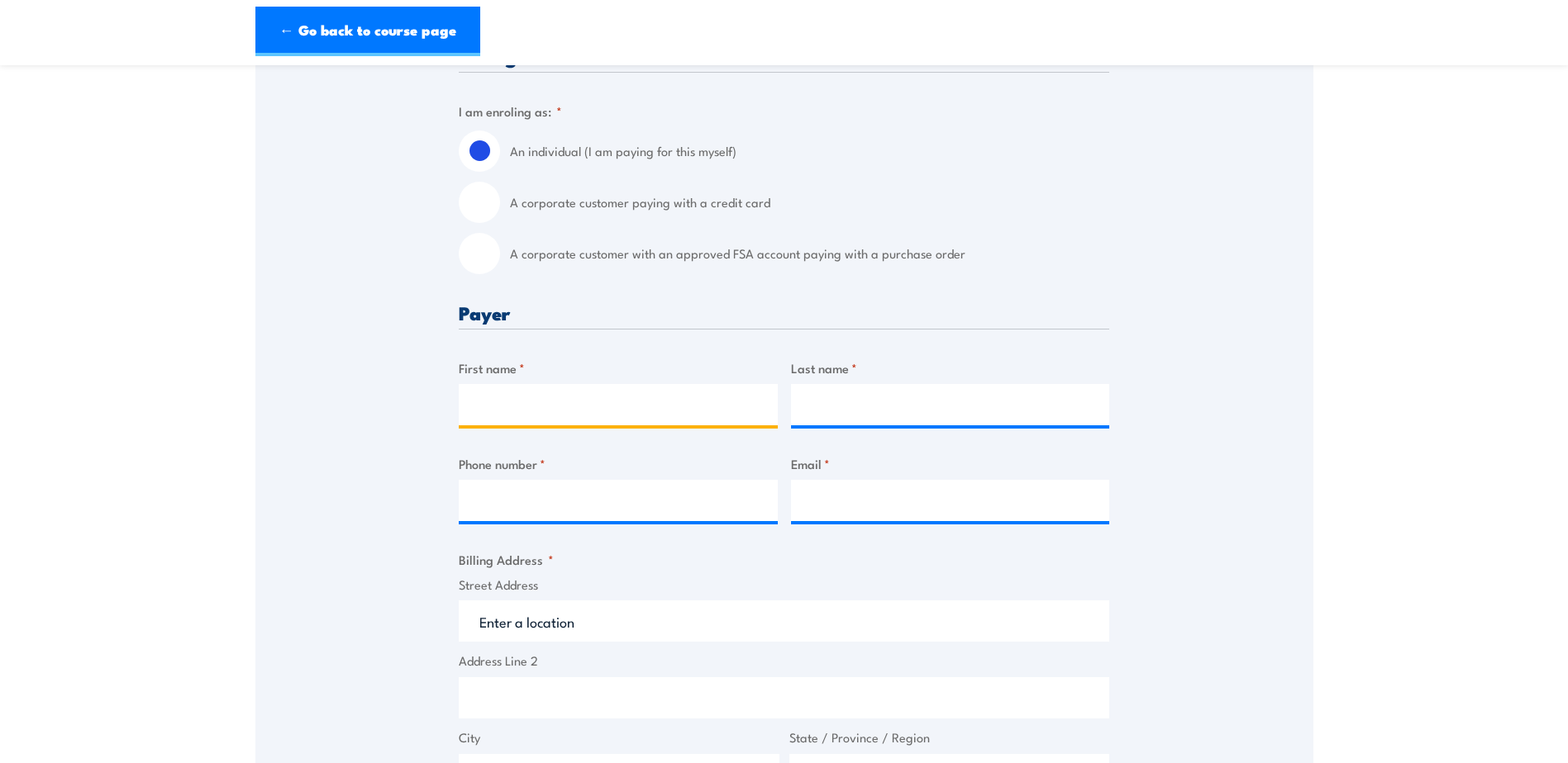
click at [538, 418] on input "First name *" at bounding box center [617, 404] width 319 height 41
type input "[PERSON_NAME]"
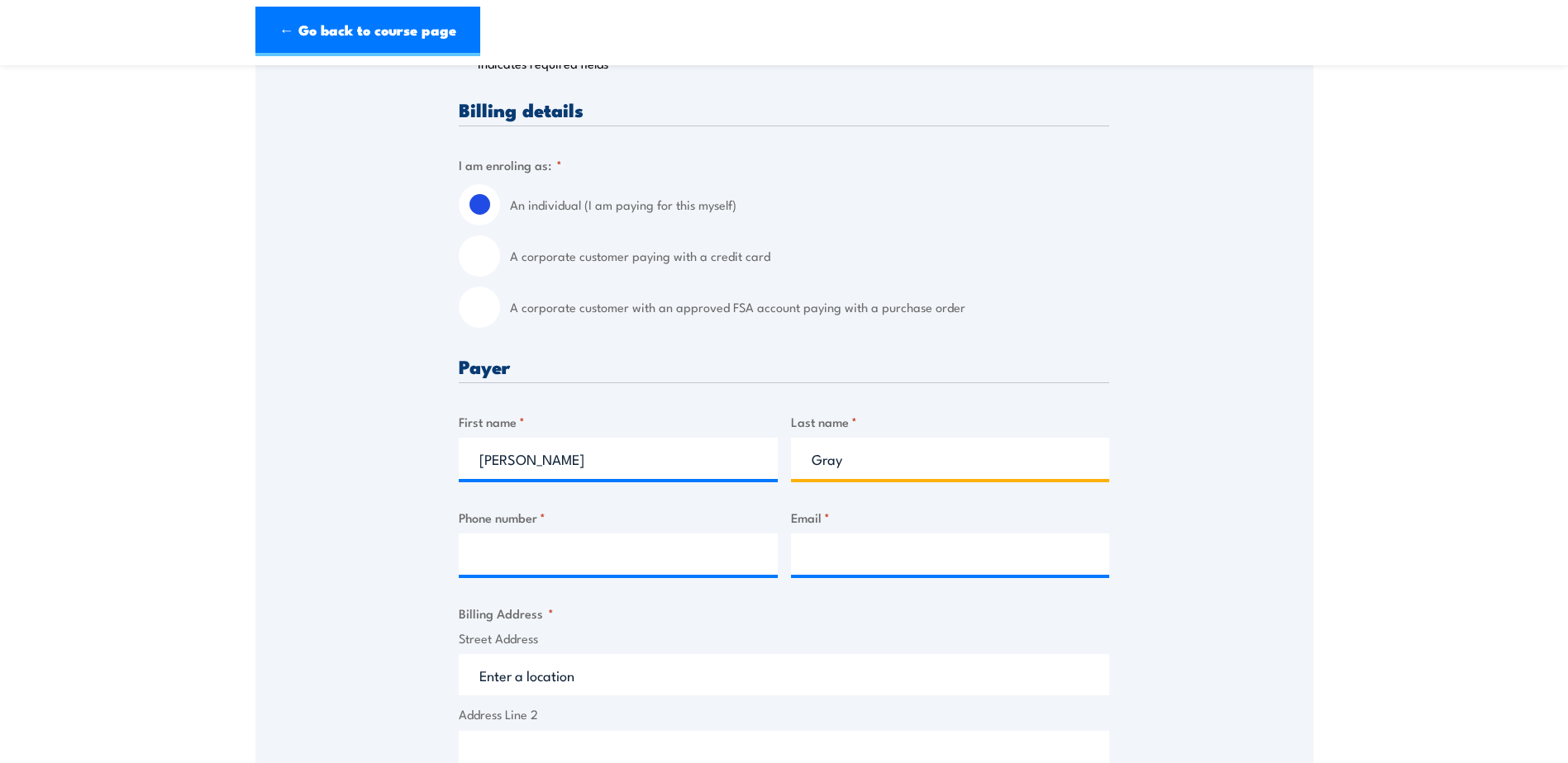
scroll to position [330, 0]
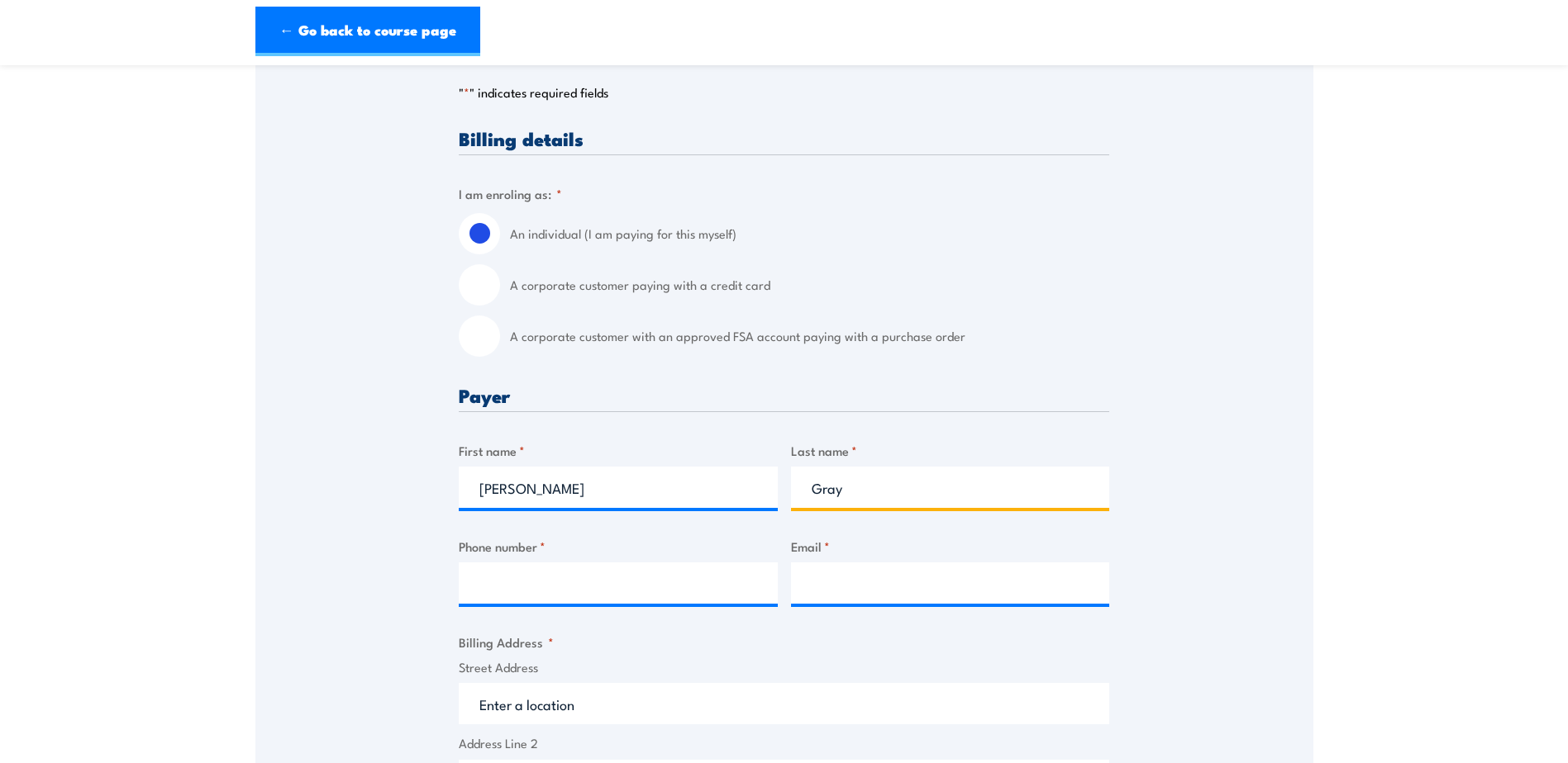
type input "Gray"
click at [523, 596] on input "Phone number *" at bounding box center [617, 583] width 319 height 41
click at [560, 579] on input "Phone number *" at bounding box center [617, 583] width 319 height 41
type input "0459126553"
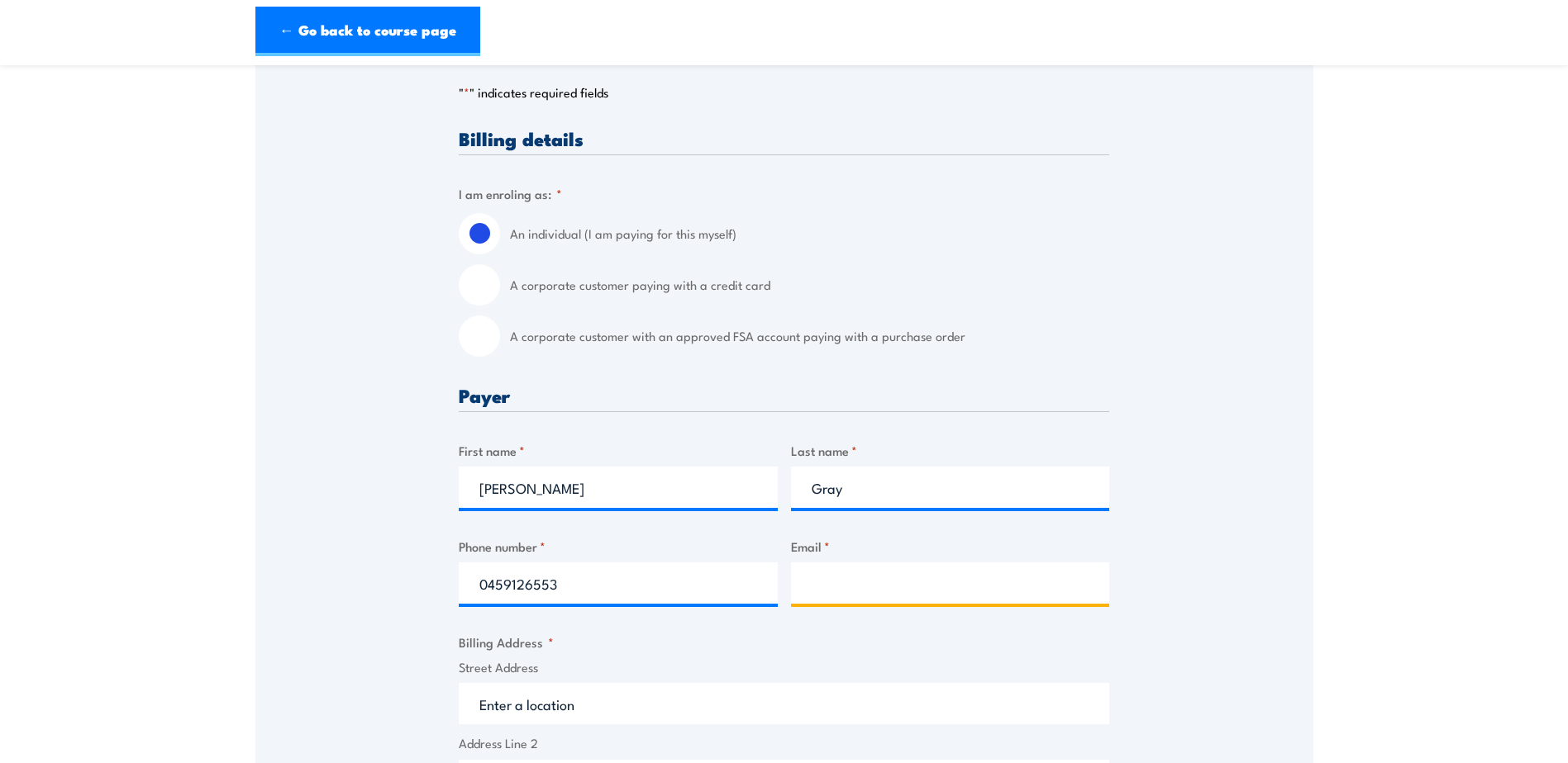
click at [872, 583] on input "Email *" at bounding box center [950, 583] width 319 height 41
type input "[EMAIL_ADDRESS][DOMAIN_NAME]"
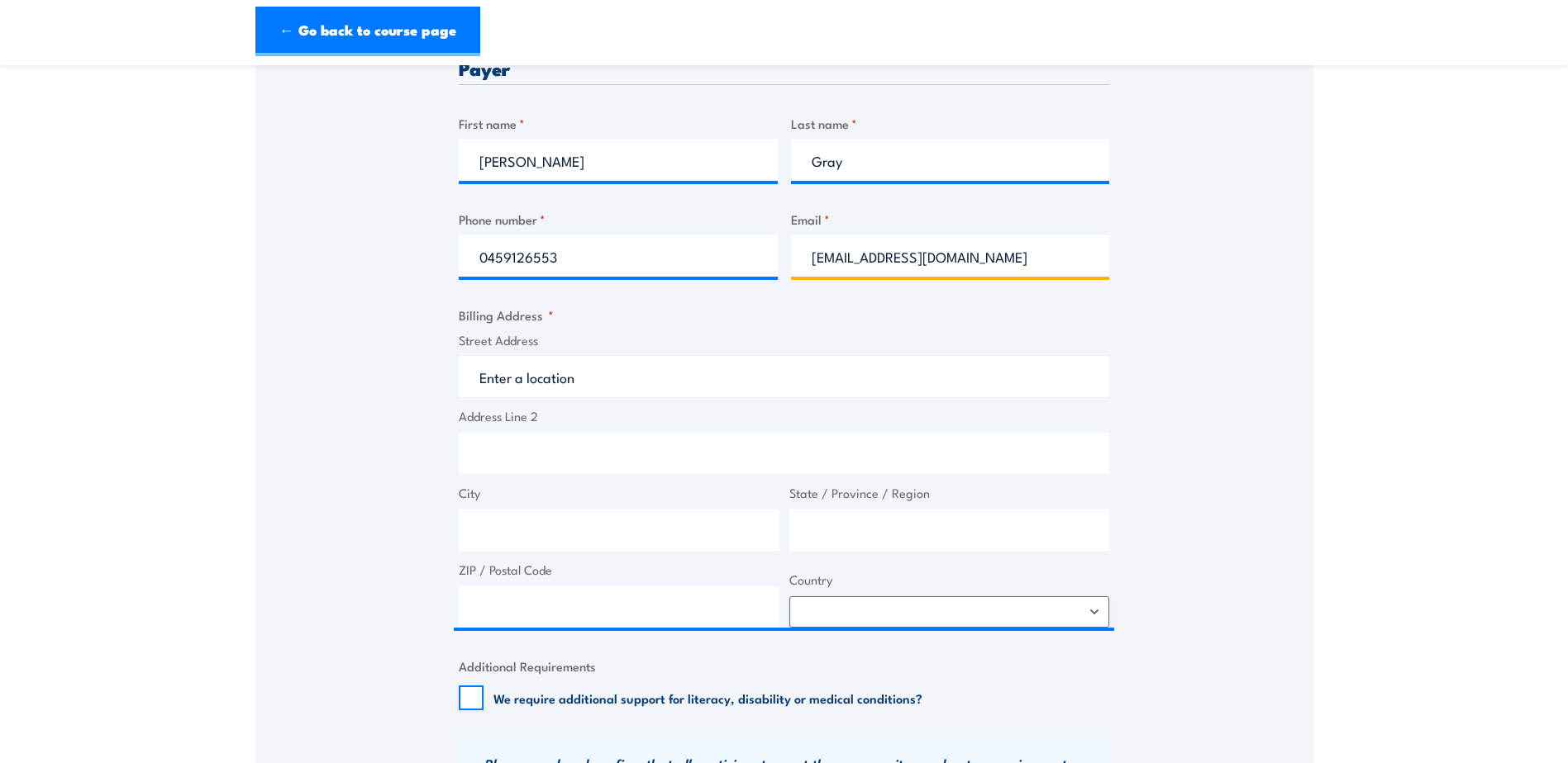
scroll to position [661, 0]
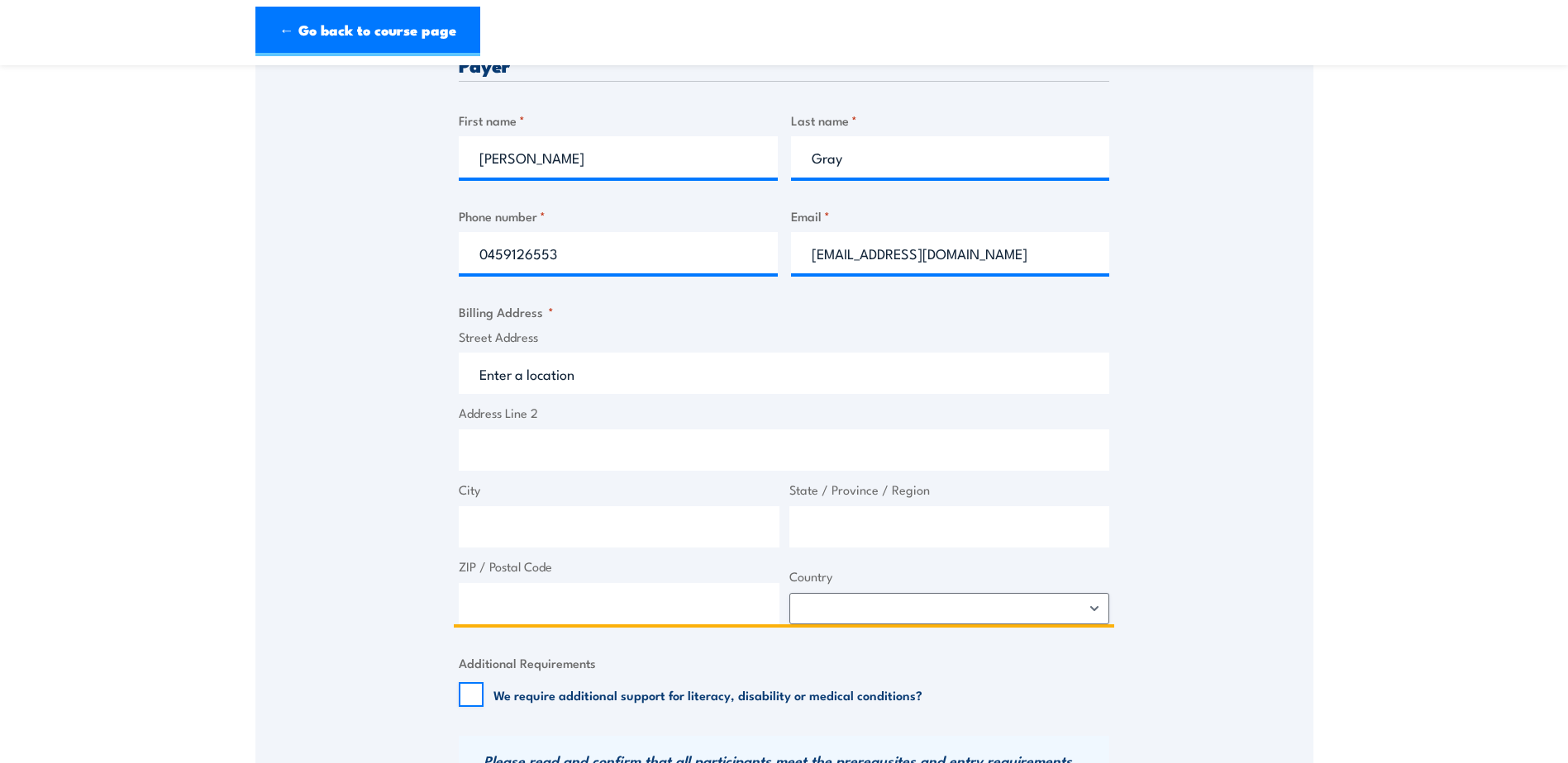
click at [499, 370] on input "Street Address" at bounding box center [783, 373] width 650 height 41
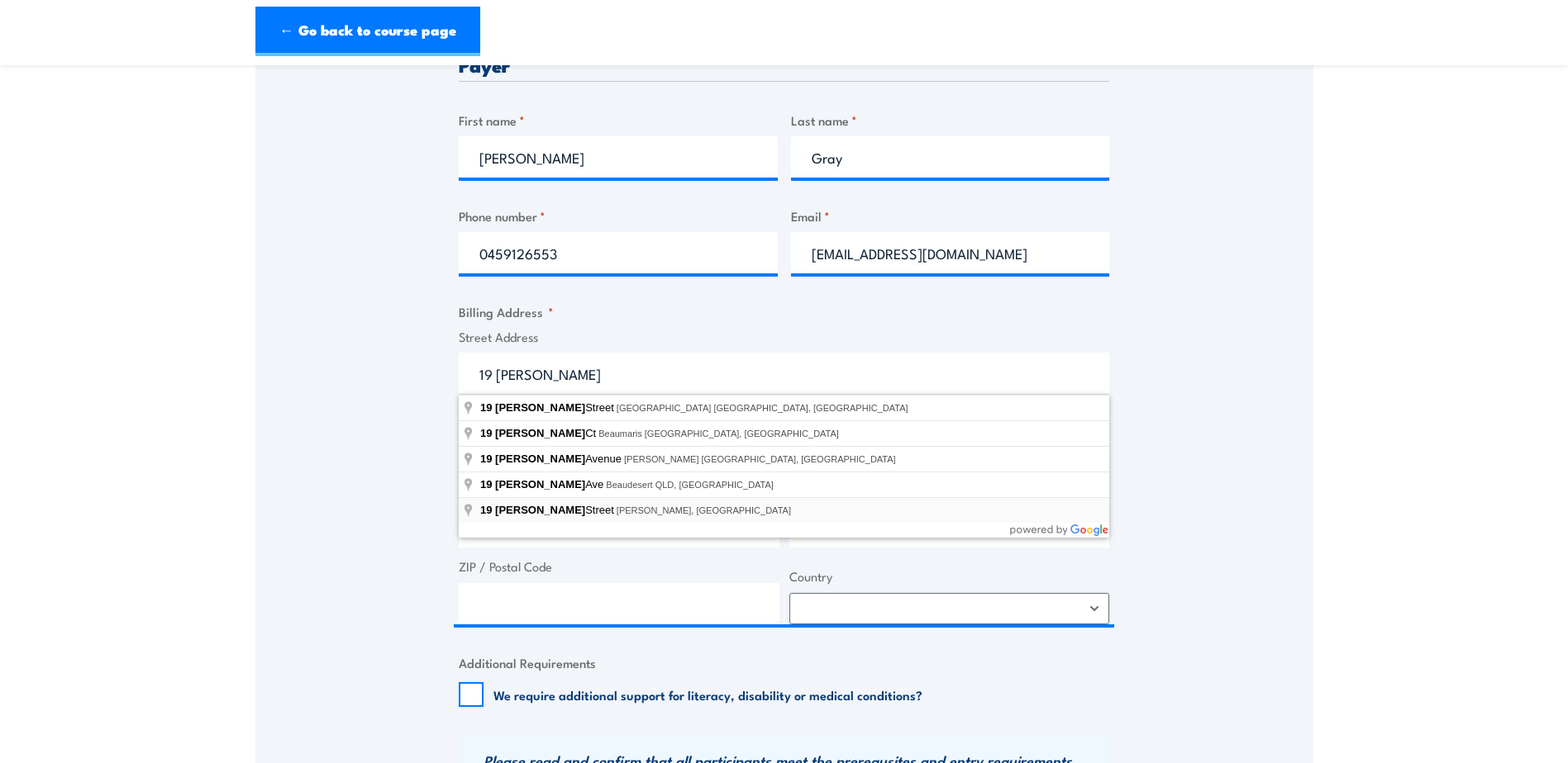
type input "[STREET_ADDRESS][PERSON_NAME]"
type input "Wandal"
type input "[GEOGRAPHIC_DATA]"
type input "4700"
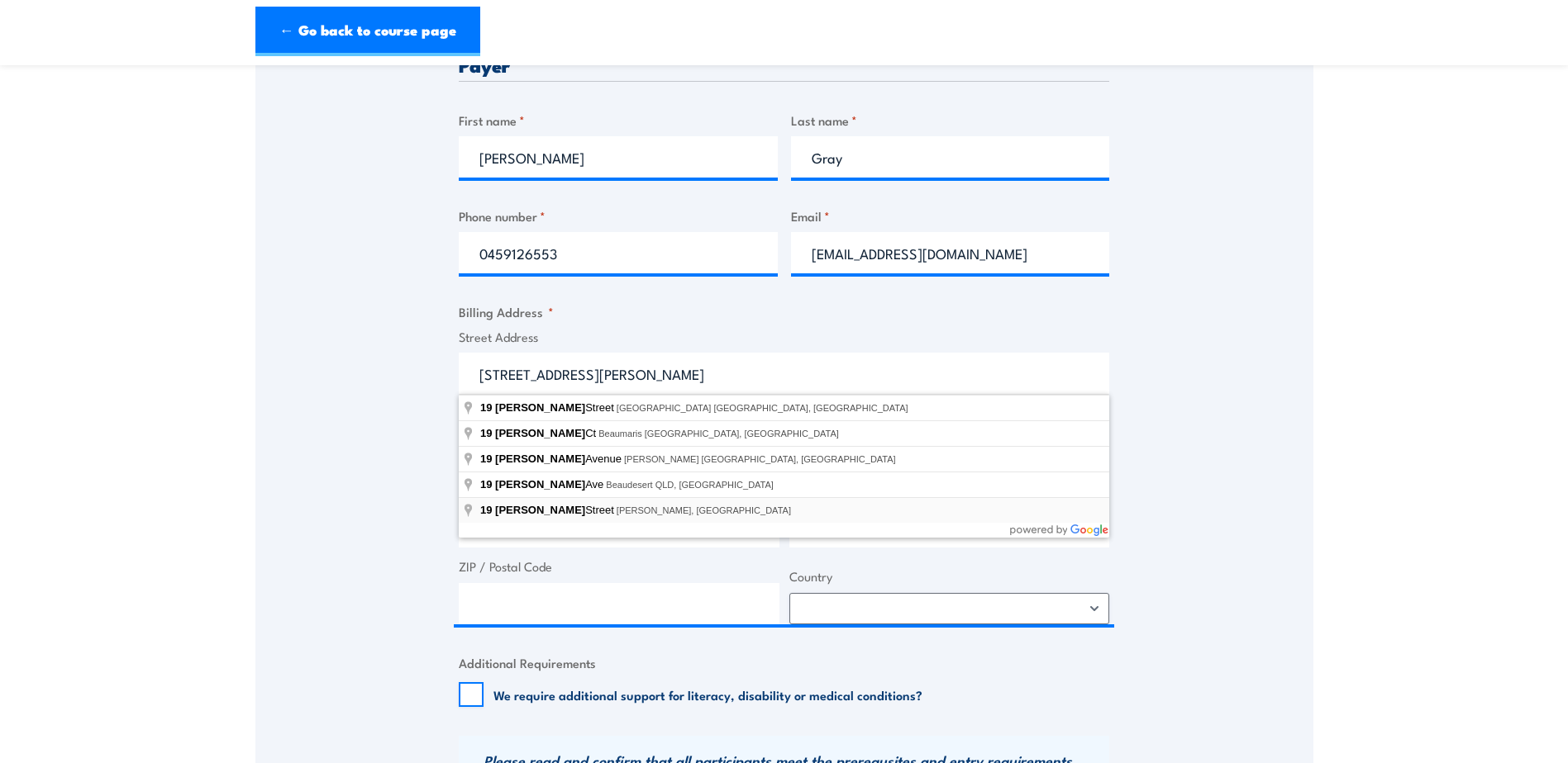
select select "[GEOGRAPHIC_DATA]"
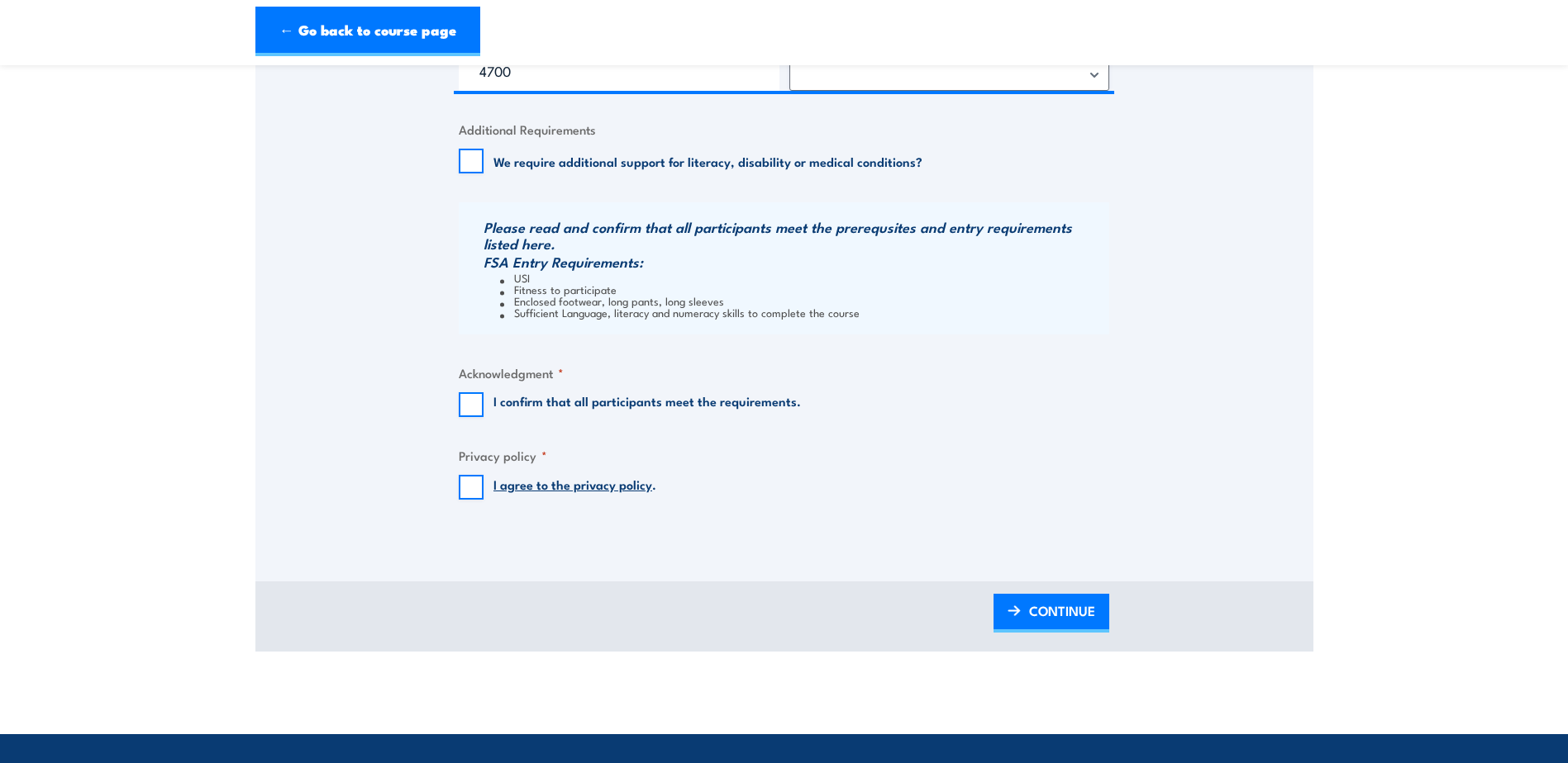
scroll to position [1156, 0]
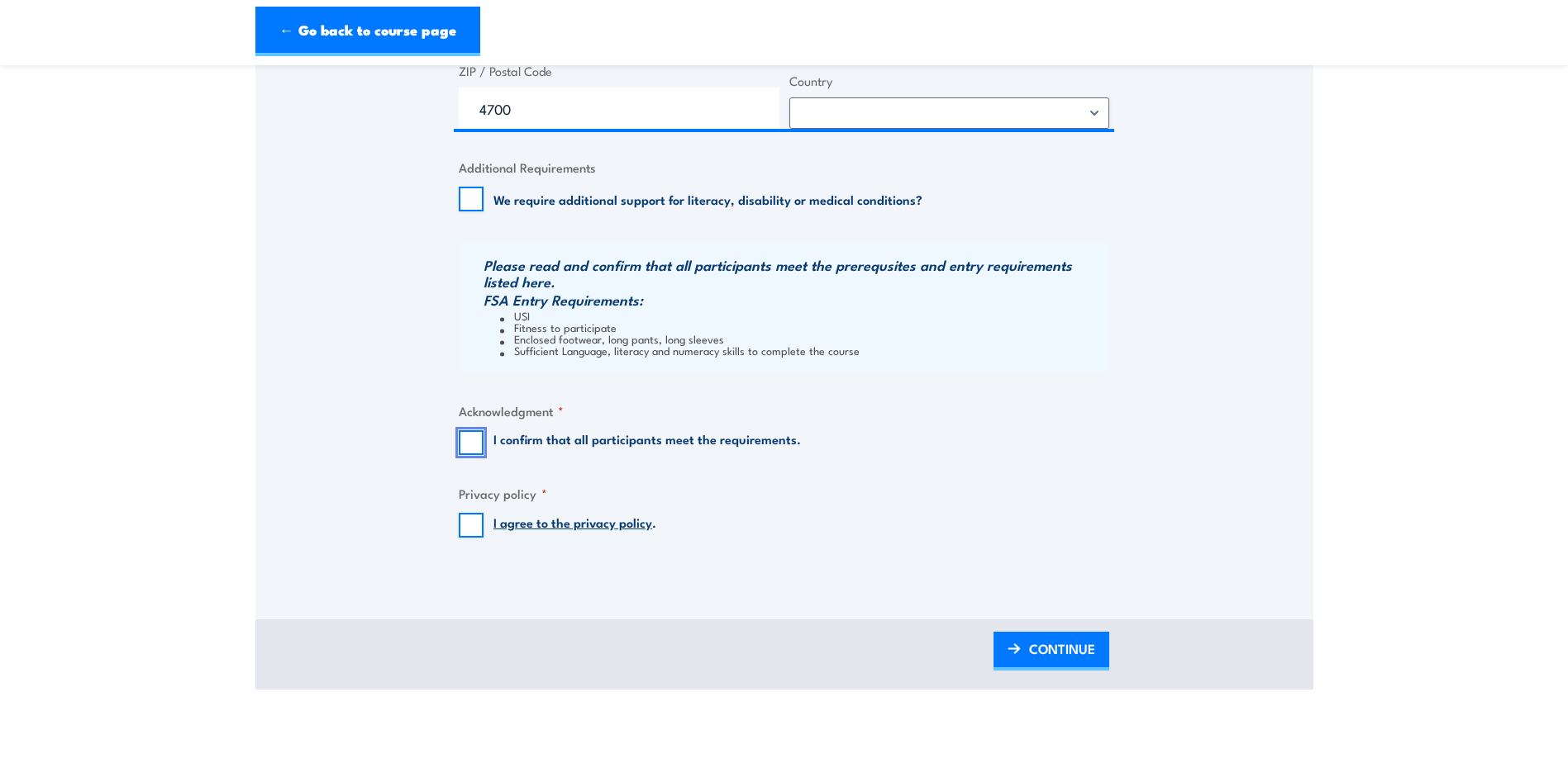
click at [470, 439] on input "I confirm that all participants meet the requirements." at bounding box center [471, 442] width 25 height 25
checkbox input "true"
click at [466, 529] on input "I agree to the privacy policy ." at bounding box center [471, 525] width 25 height 25
checkbox input "true"
click at [1043, 643] on span "CONTINUE" at bounding box center [1061, 648] width 66 height 44
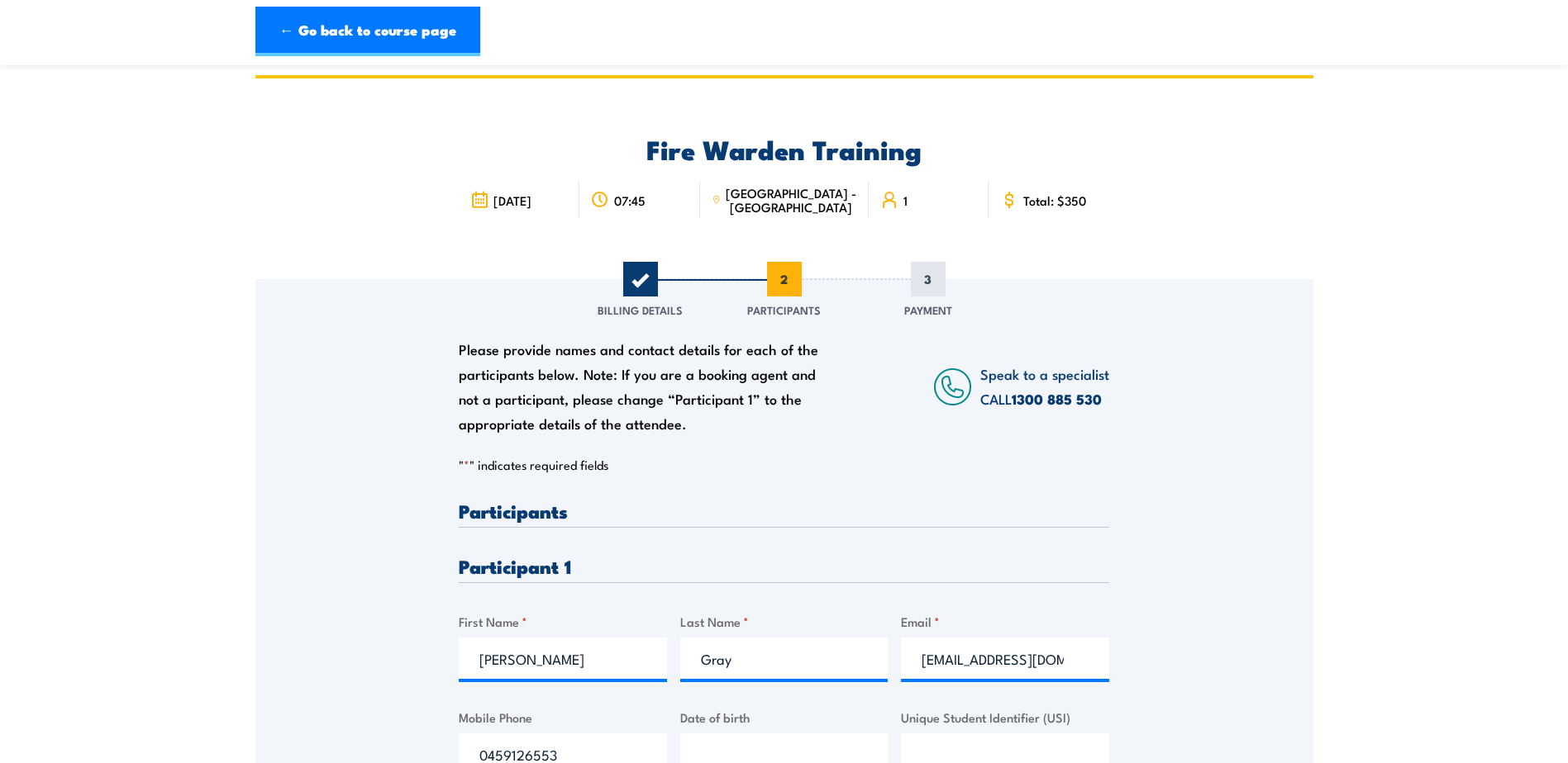
scroll to position [0, 0]
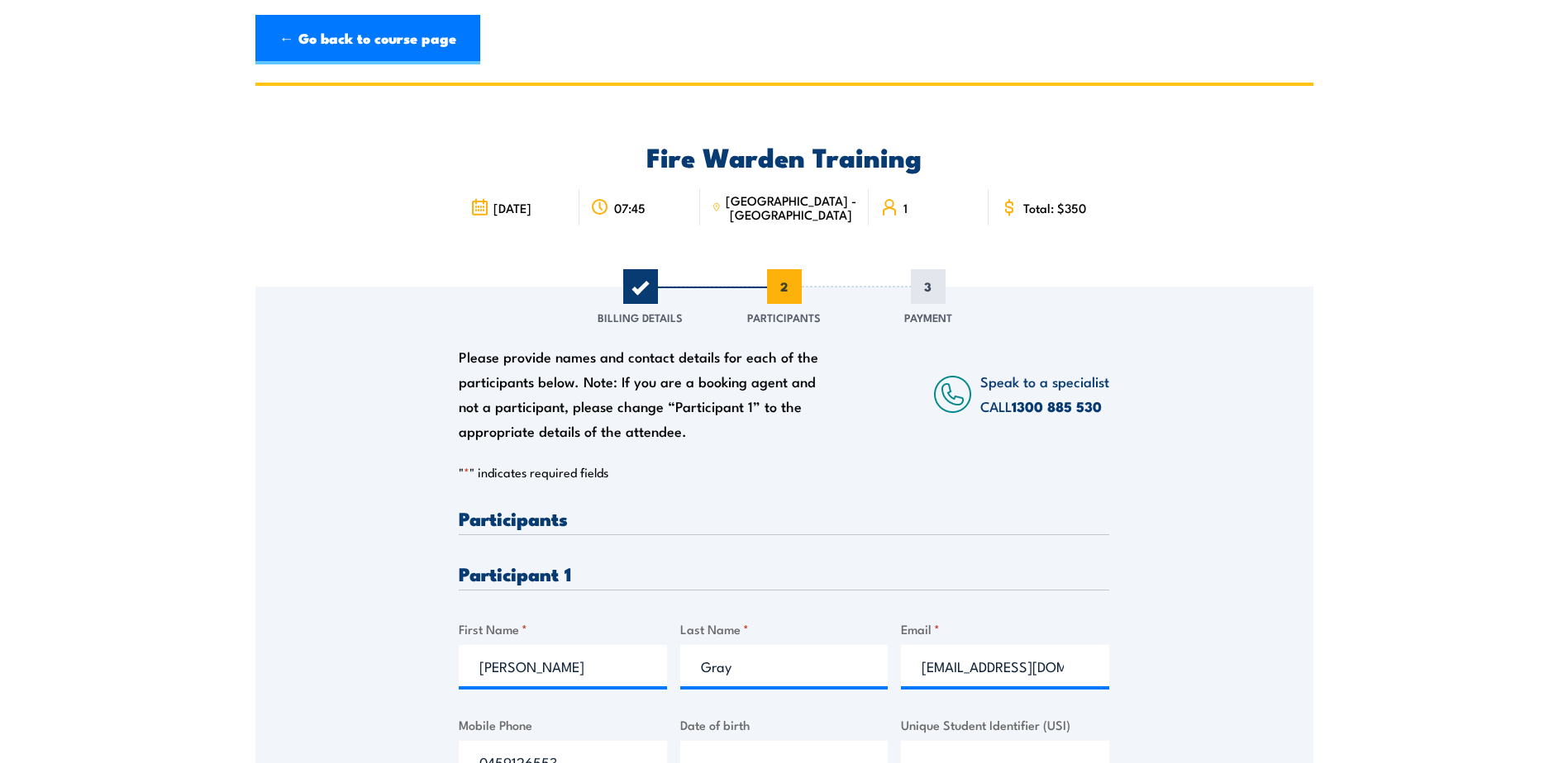
click at [541, 573] on h3 "Participant 1" at bounding box center [783, 573] width 650 height 19
click at [591, 580] on h3 "Participant 1" at bounding box center [783, 573] width 650 height 19
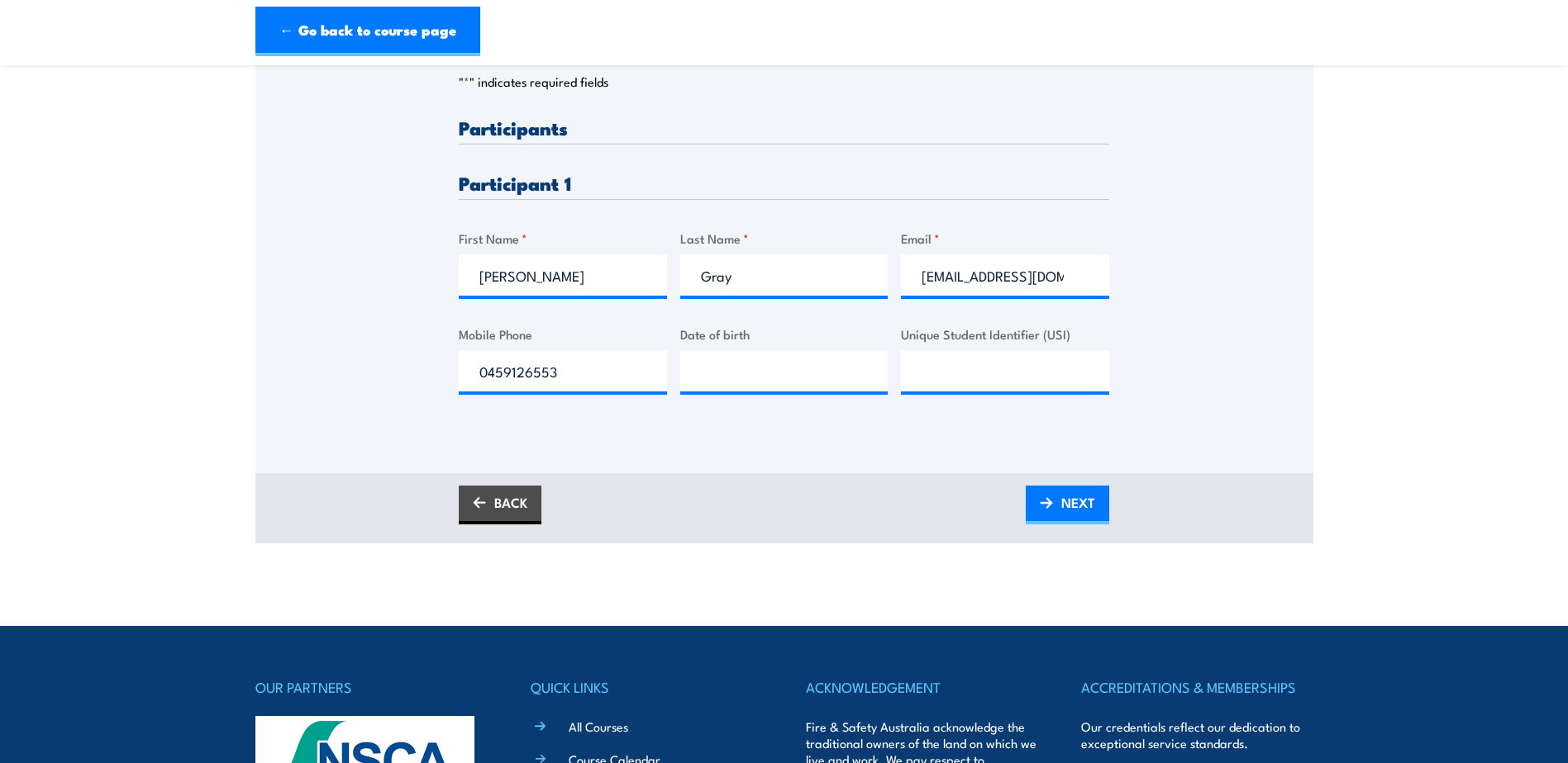
scroll to position [413, 0]
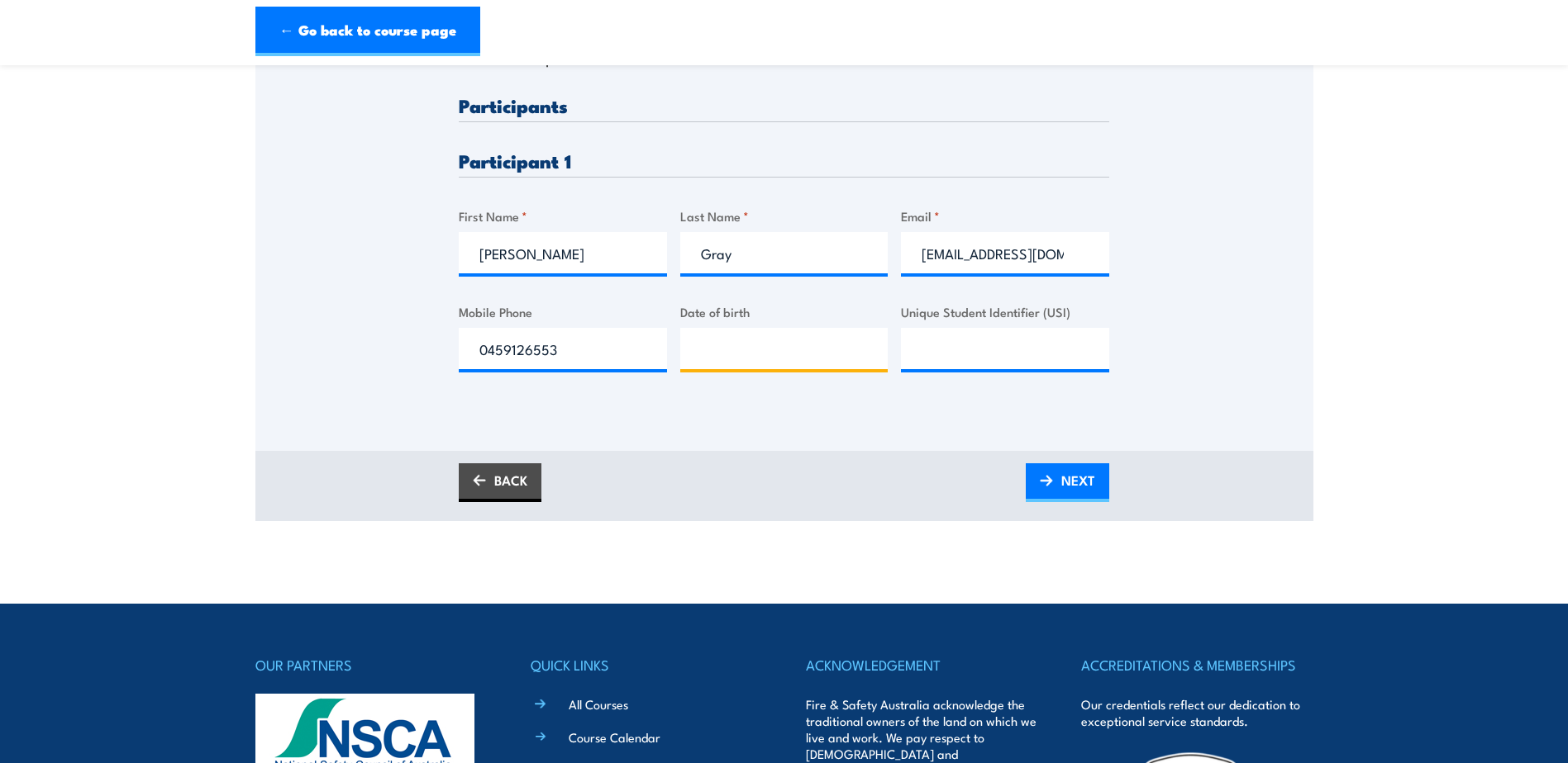
type input "__/__/____"
click at [725, 360] on input "__/__/____" at bounding box center [784, 348] width 209 height 41
type input "__/__/____"
click at [828, 356] on input "__/__/____" at bounding box center [784, 348] width 209 height 41
click at [698, 350] on input "__/__/____" at bounding box center [784, 348] width 209 height 41
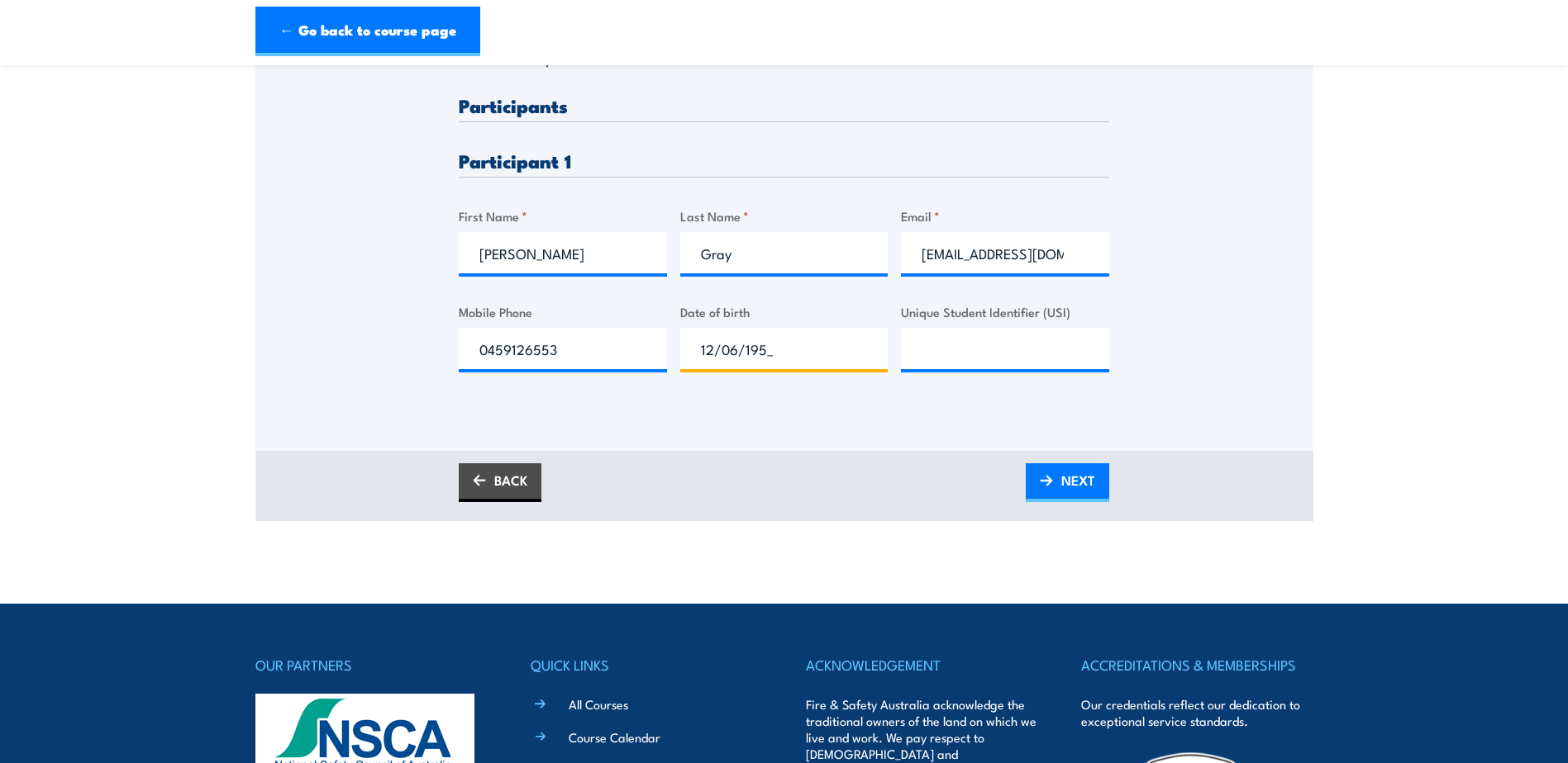
type input "[DATE]"
click at [932, 349] on input "Unique Student Identifier (USI)" at bounding box center [1005, 348] width 209 height 41
click at [957, 354] on input "Unique Student Identifier (USI)" at bounding box center [1005, 348] width 209 height 41
